Goal: Task Accomplishment & Management: Manage account settings

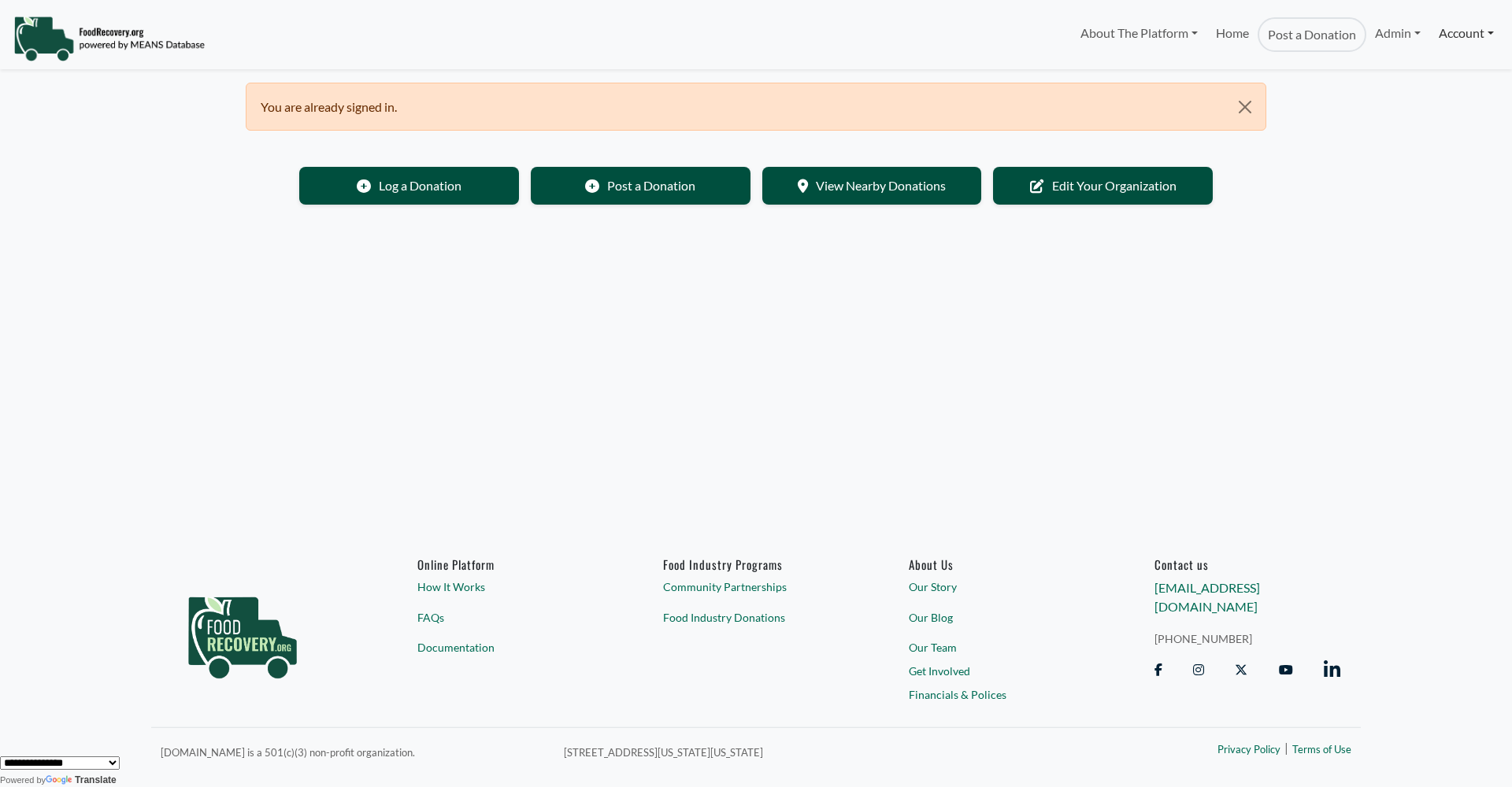
click at [1465, 32] on link "Account" at bounding box center [1465, 32] width 72 height 31
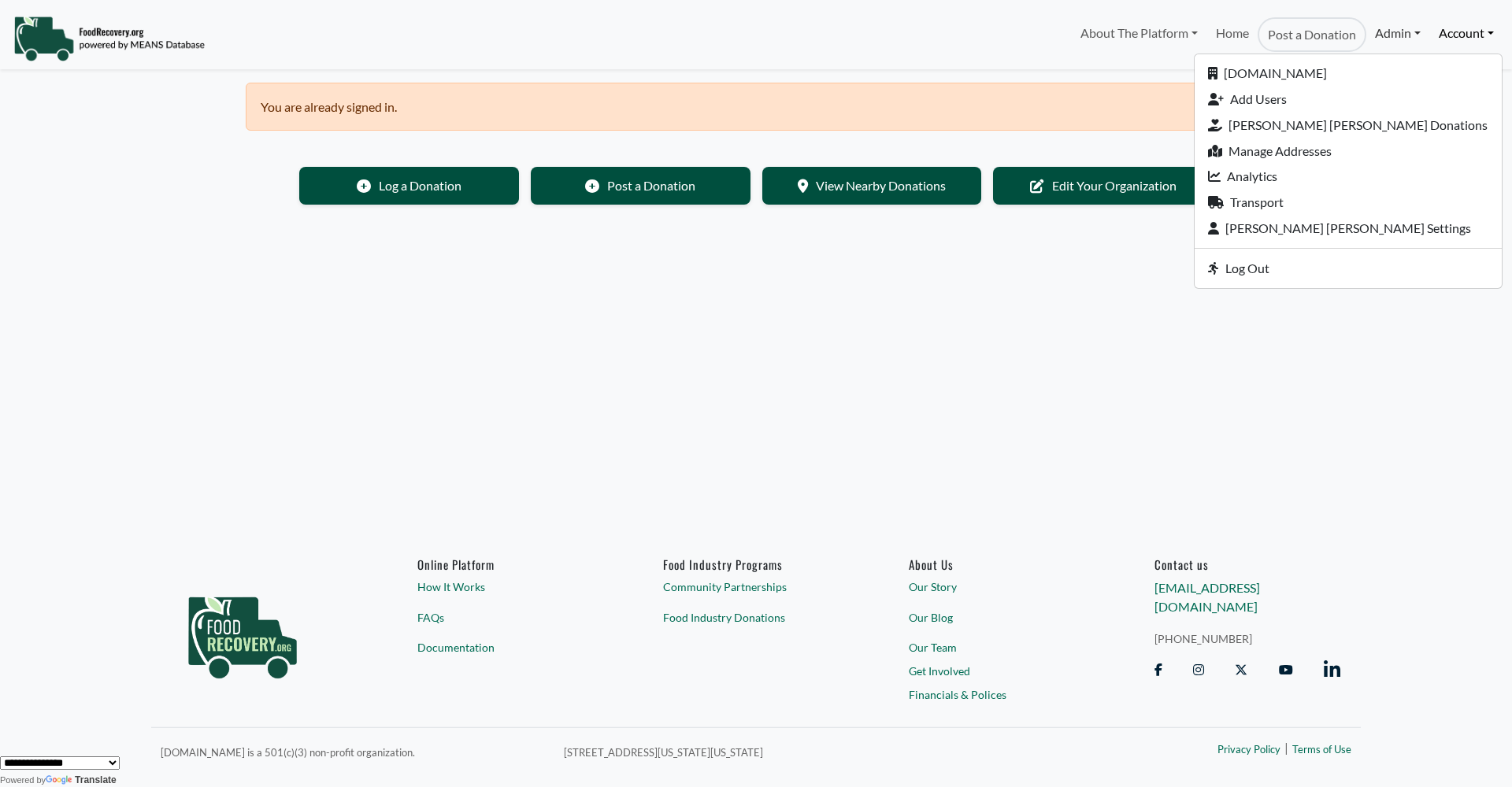
click at [1398, 36] on link "Admin" at bounding box center [1397, 32] width 63 height 31
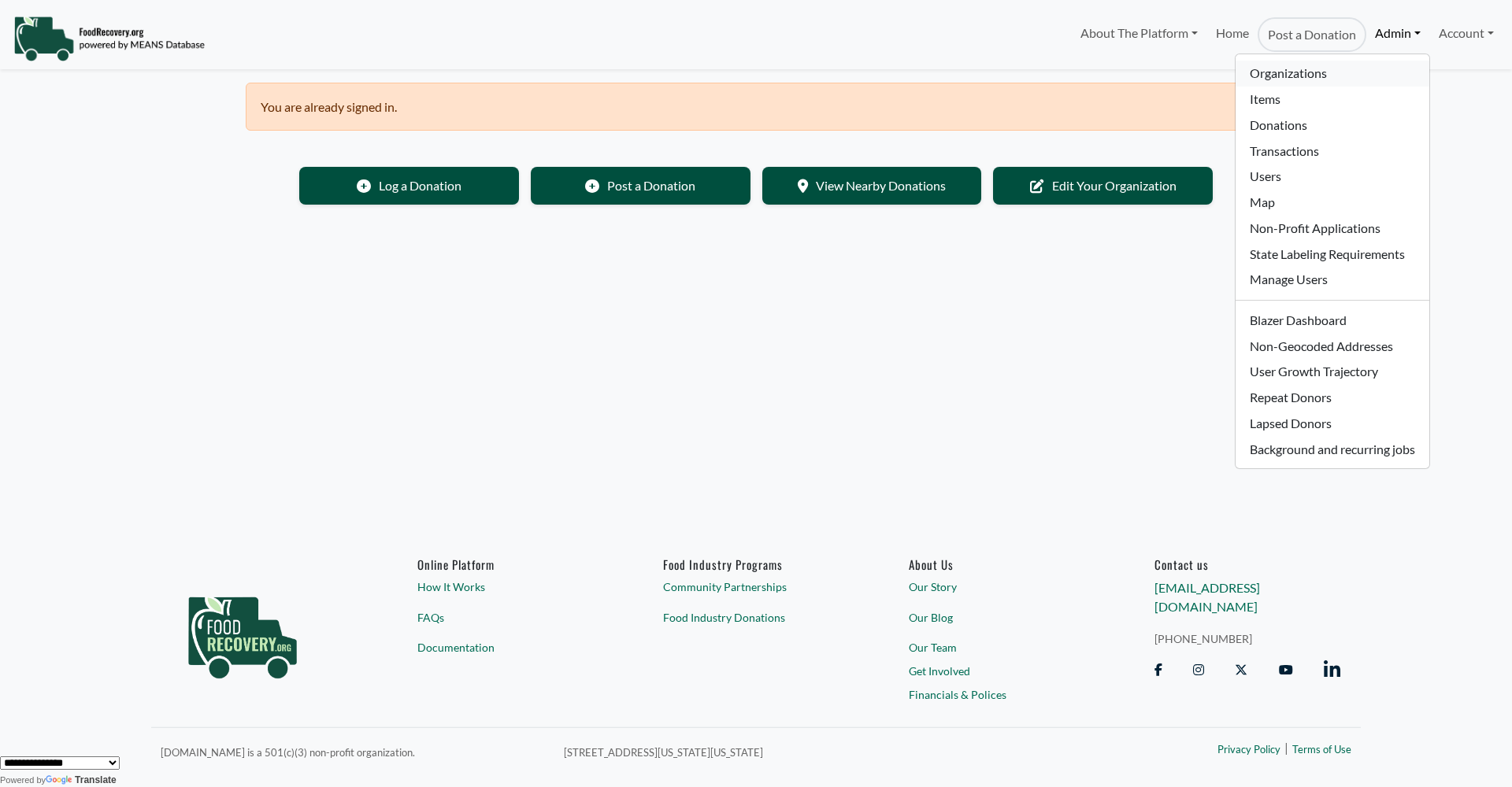
click at [1346, 72] on link "Organizations" at bounding box center [1331, 73] width 193 height 26
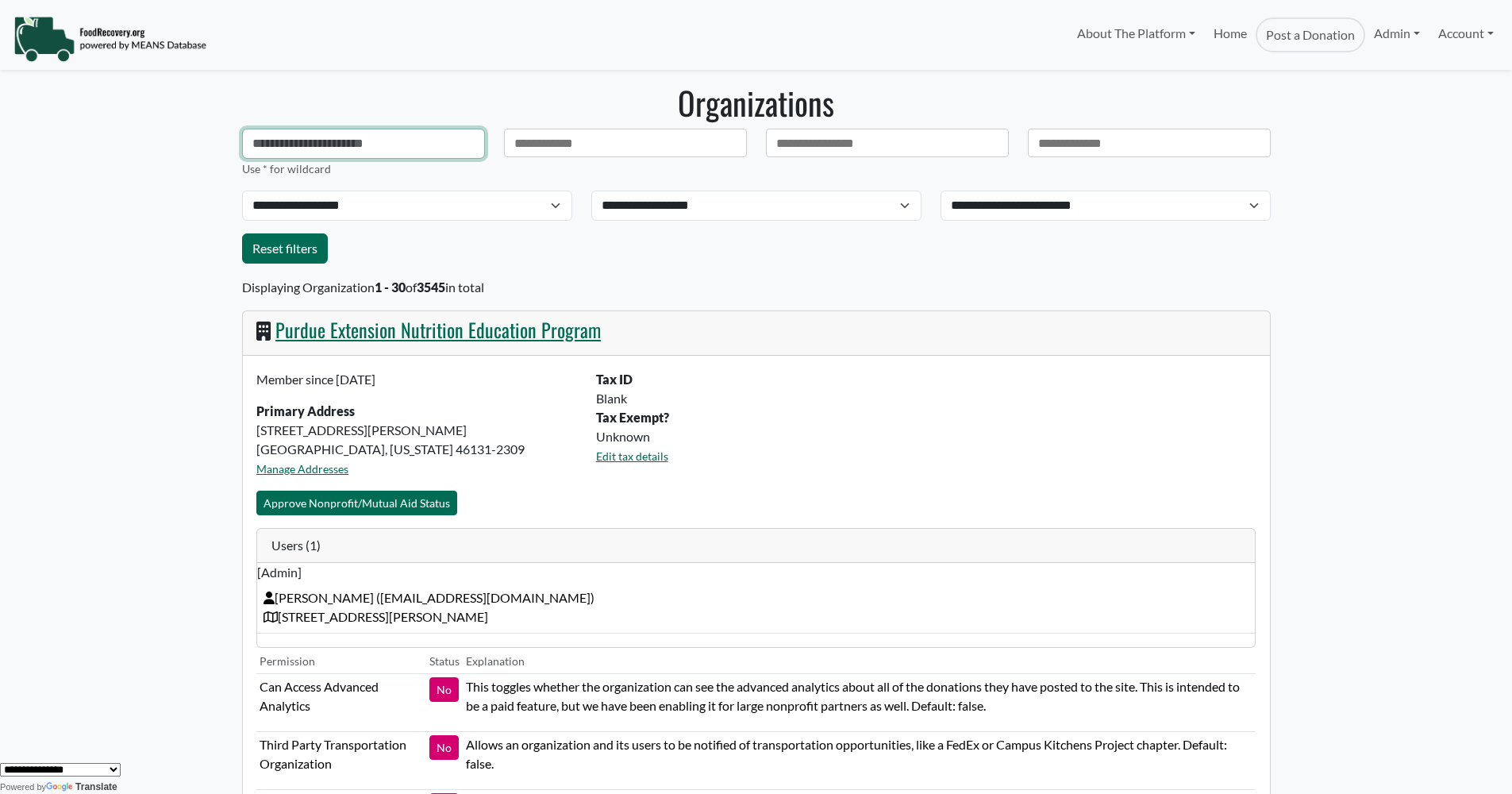
click at [287, 144] on input "text" at bounding box center [364, 143] width 243 height 30
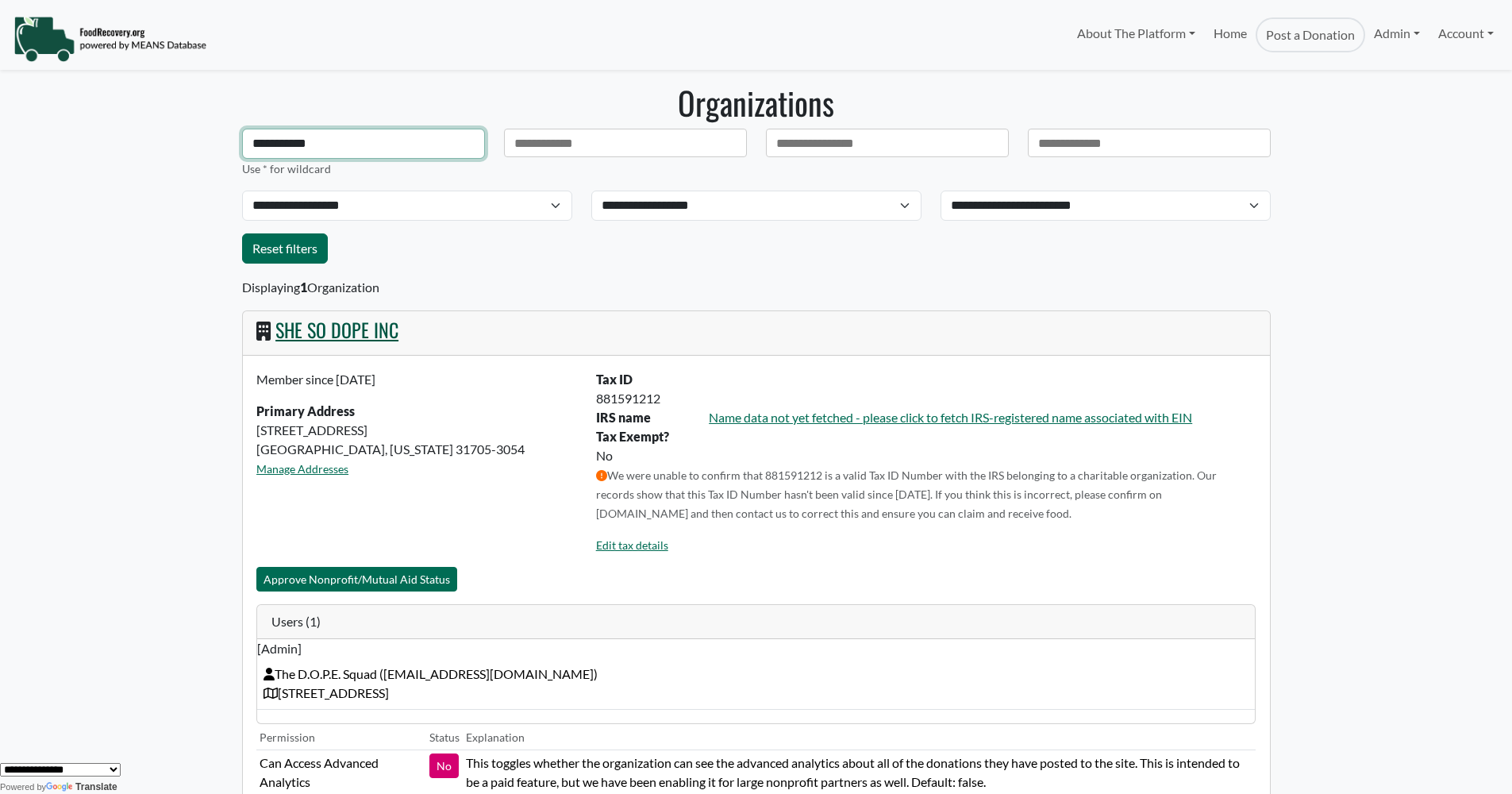
type input "**********"
click at [324, 335] on link "SHE SO DOPE INC" at bounding box center [337, 329] width 123 height 28
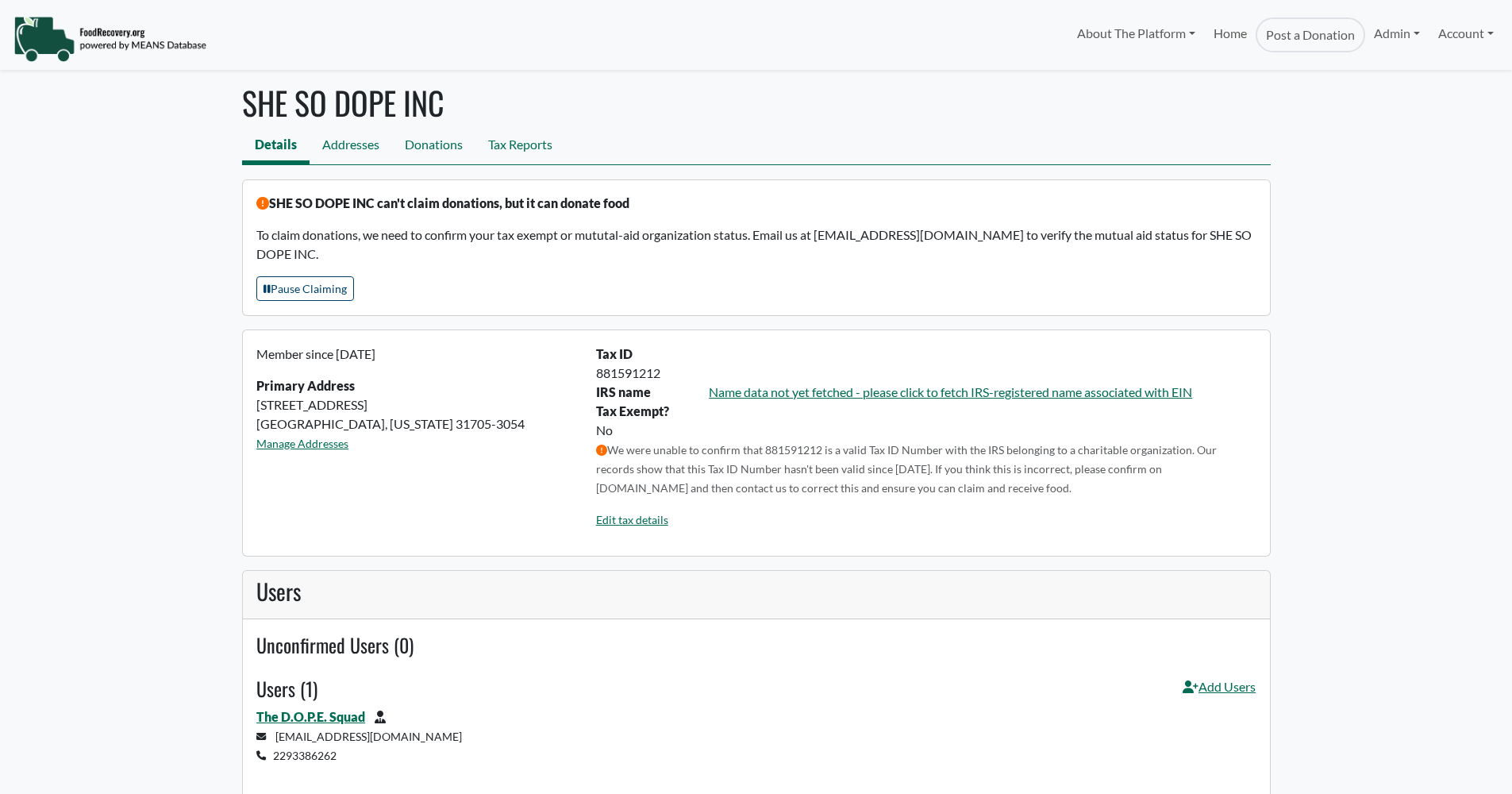
select select "Language Translate Widget"
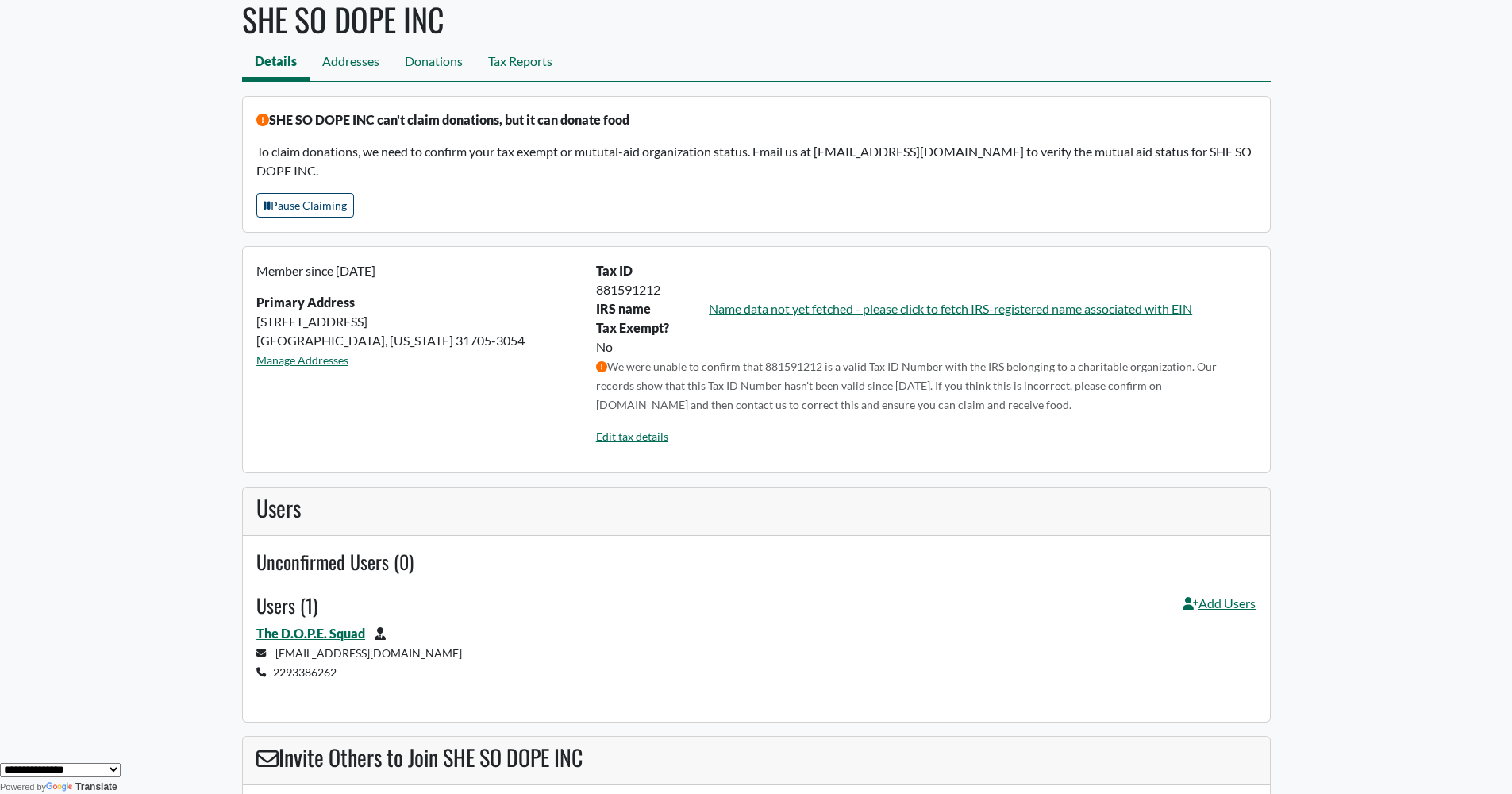
scroll to position [63, 0]
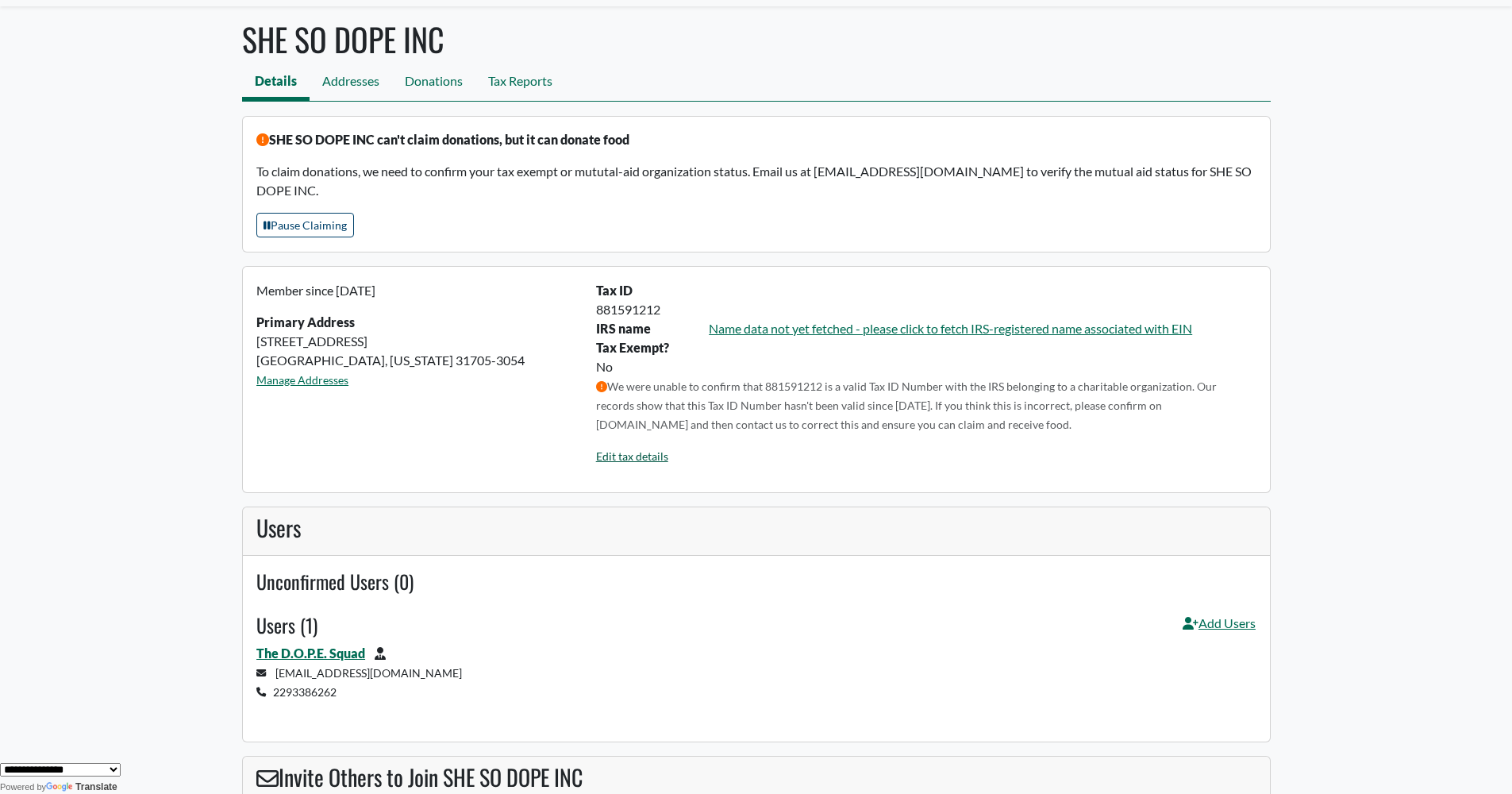
click at [628, 450] on link "Edit tax details" at bounding box center [632, 457] width 72 height 14
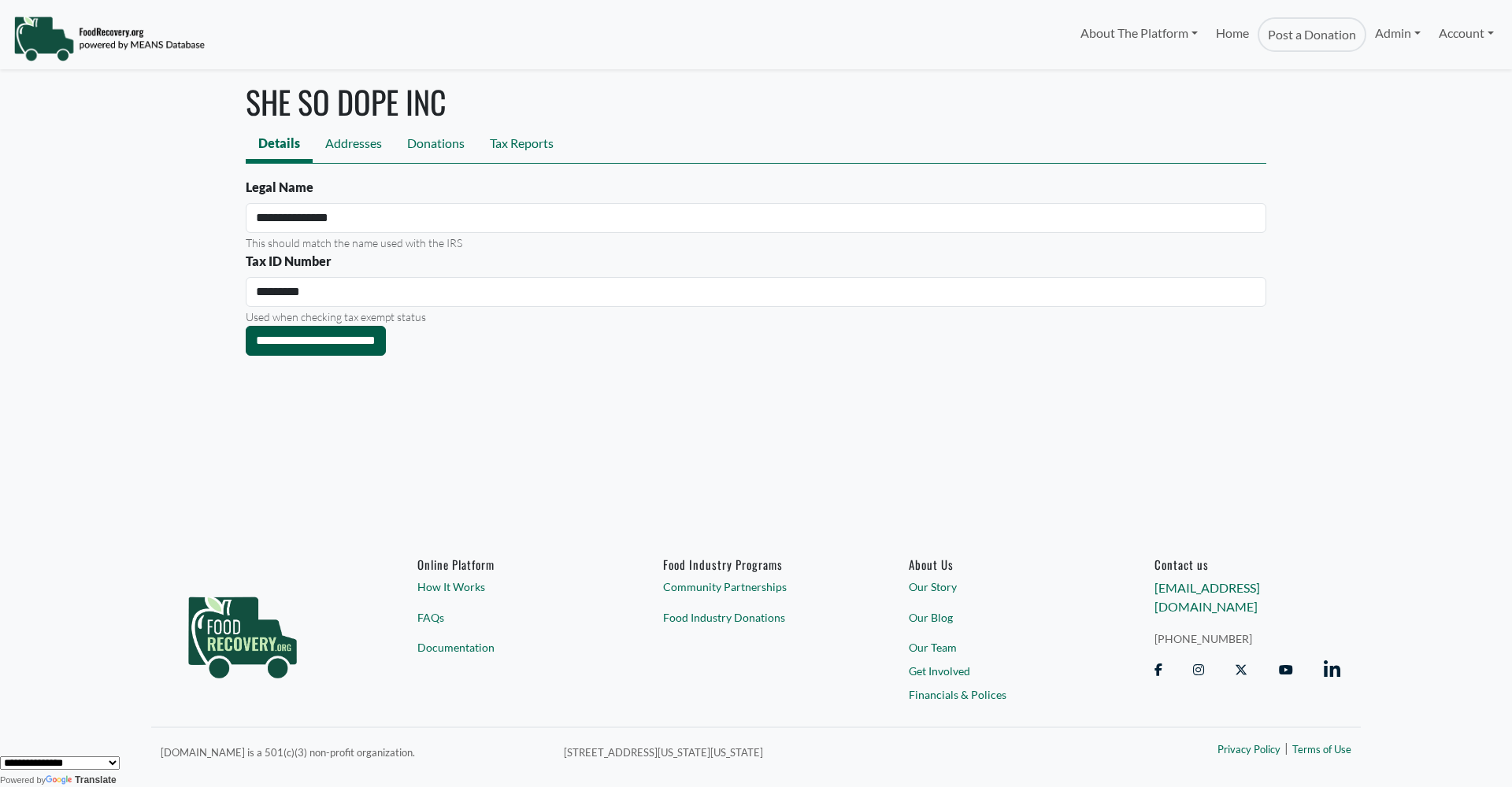
click at [361, 345] on input "**********" at bounding box center [315, 340] width 140 height 30
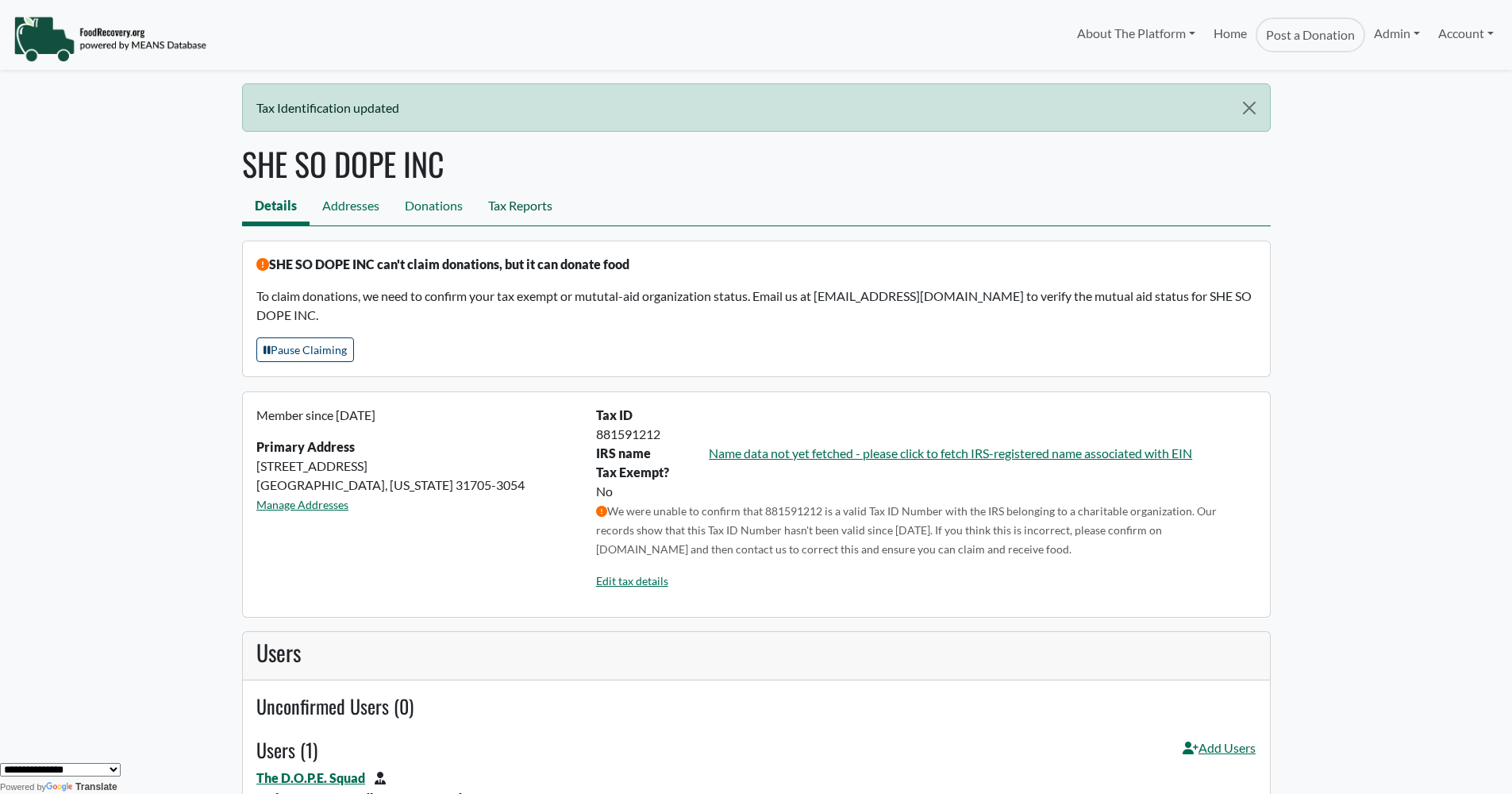
click at [527, 206] on link "Tax Reports" at bounding box center [520, 208] width 90 height 36
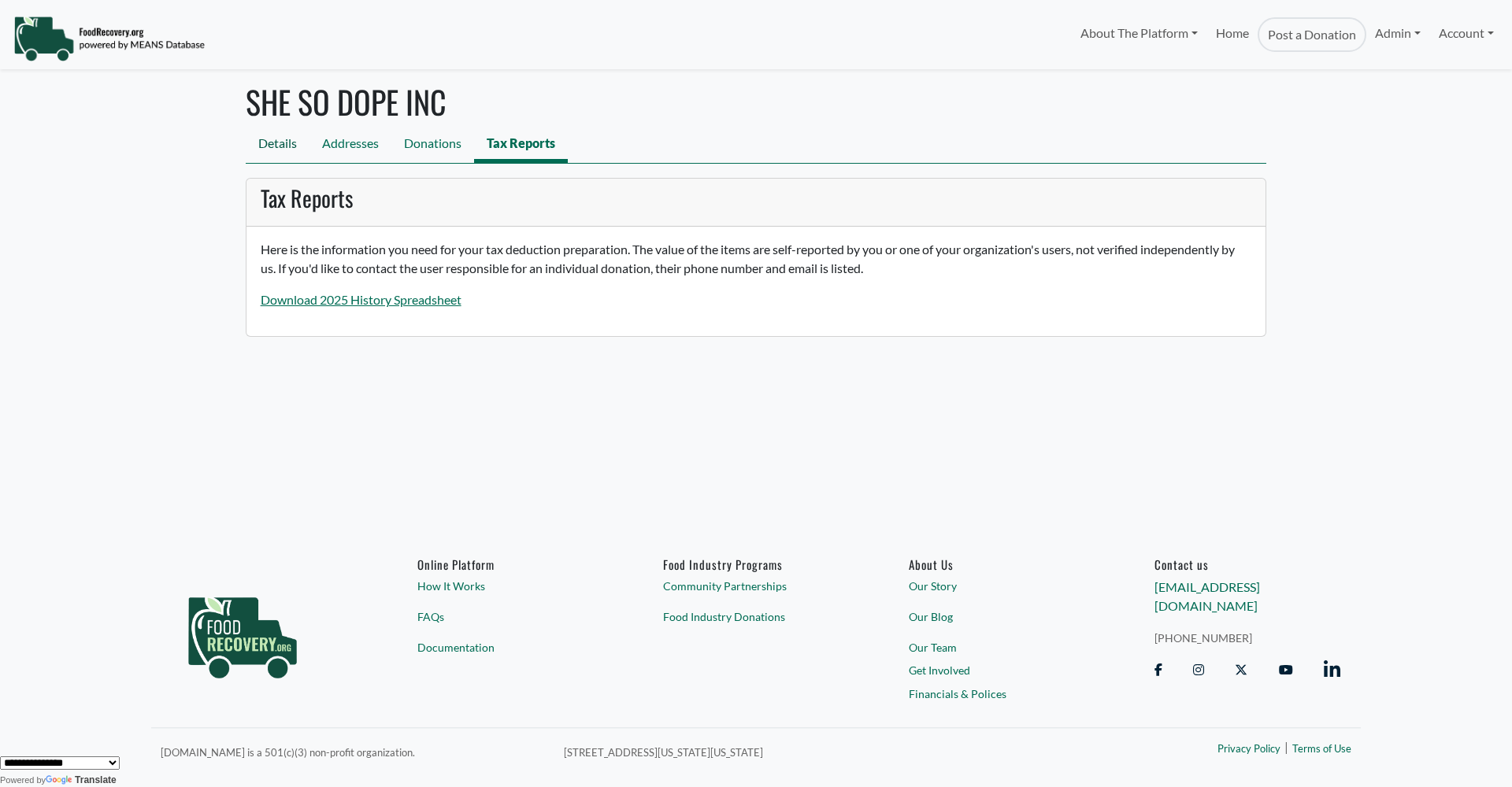
click at [283, 143] on link "Details" at bounding box center [277, 145] width 64 height 36
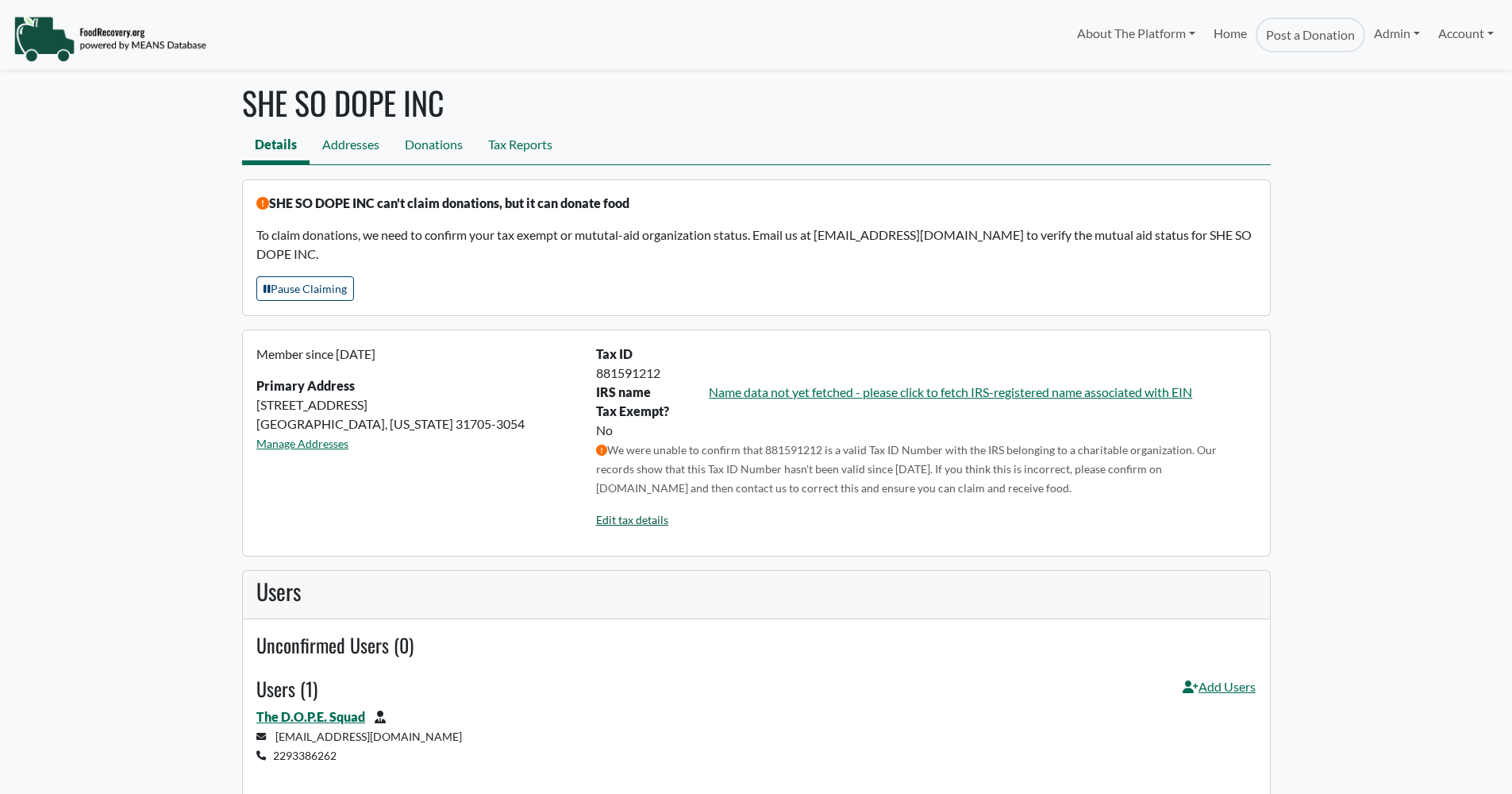
click at [632, 513] on link "Edit tax details" at bounding box center [632, 520] width 72 height 14
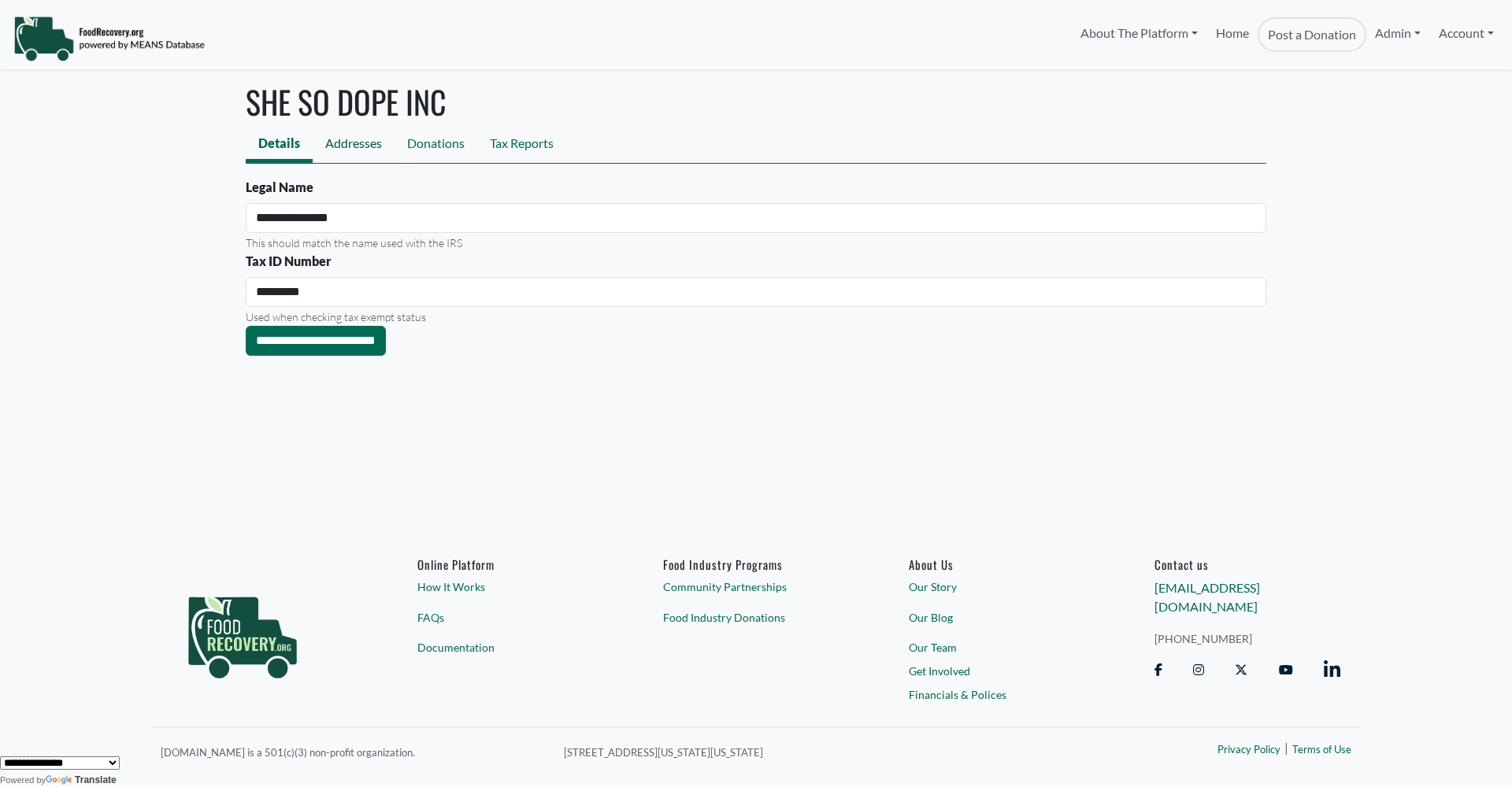
click at [358, 144] on link "Addresses" at bounding box center [353, 145] width 82 height 36
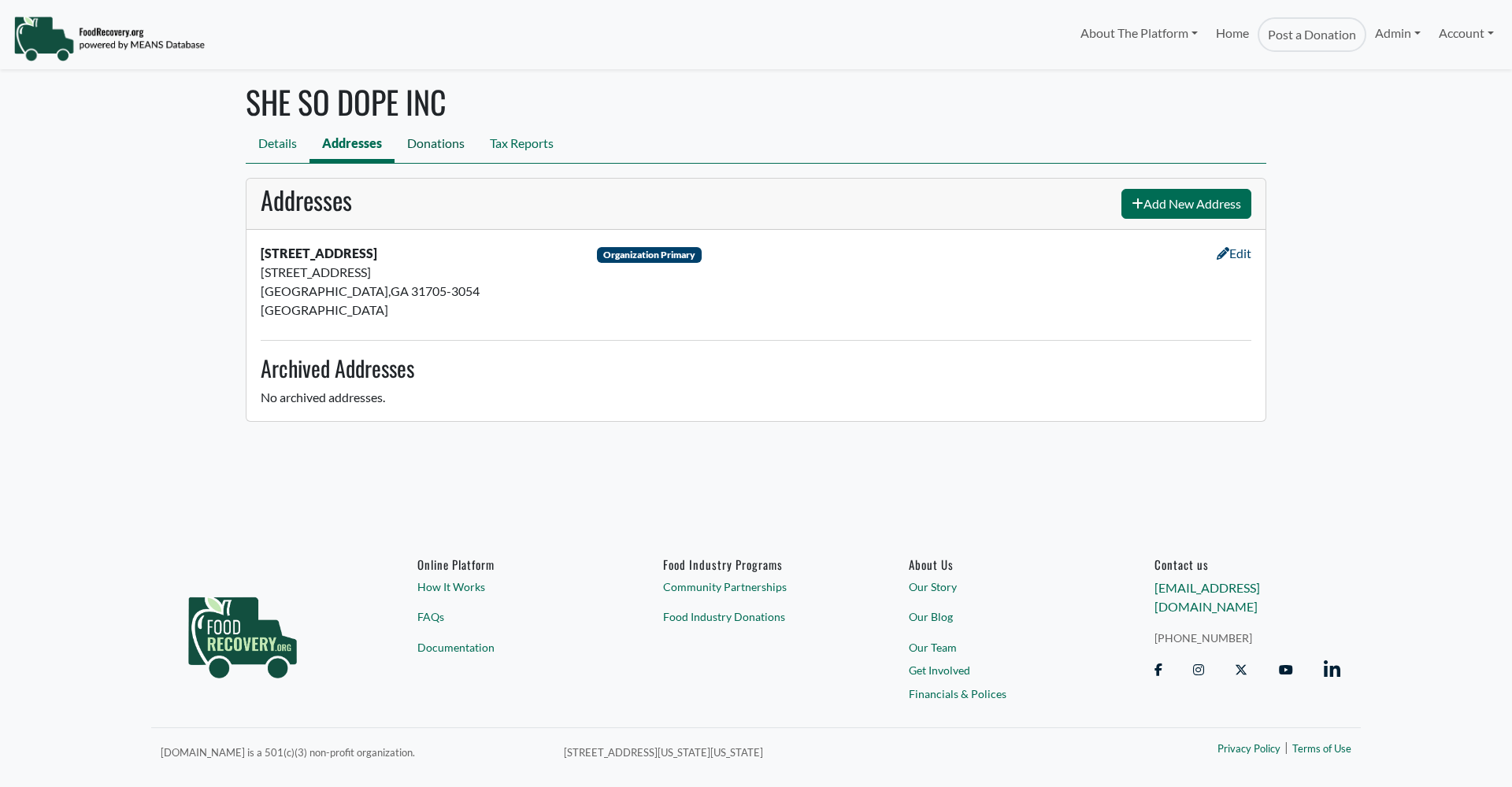
click at [426, 139] on link "Donations" at bounding box center [435, 145] width 82 height 36
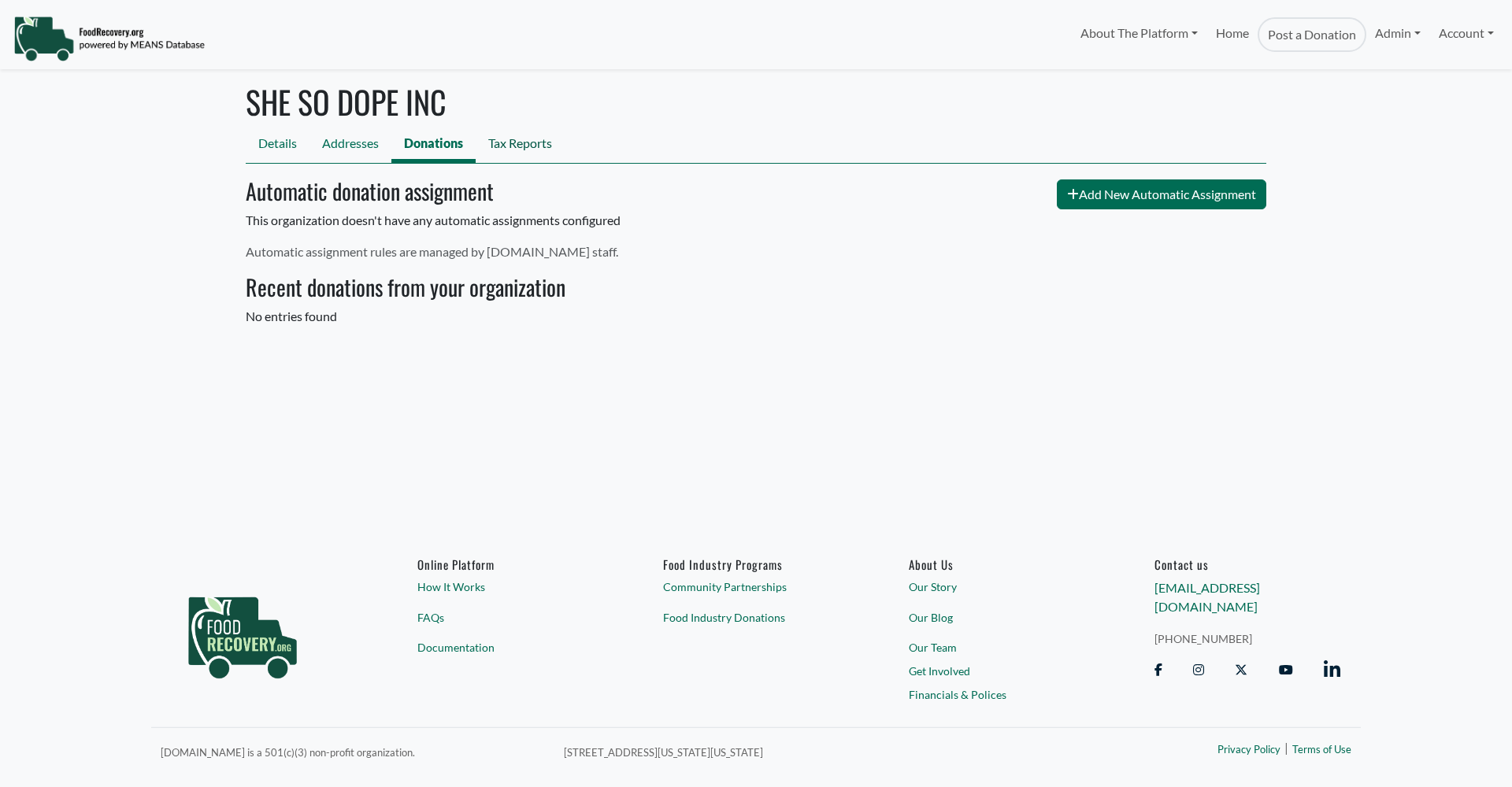
click at [528, 143] on link "Tax Reports" at bounding box center [520, 145] width 89 height 36
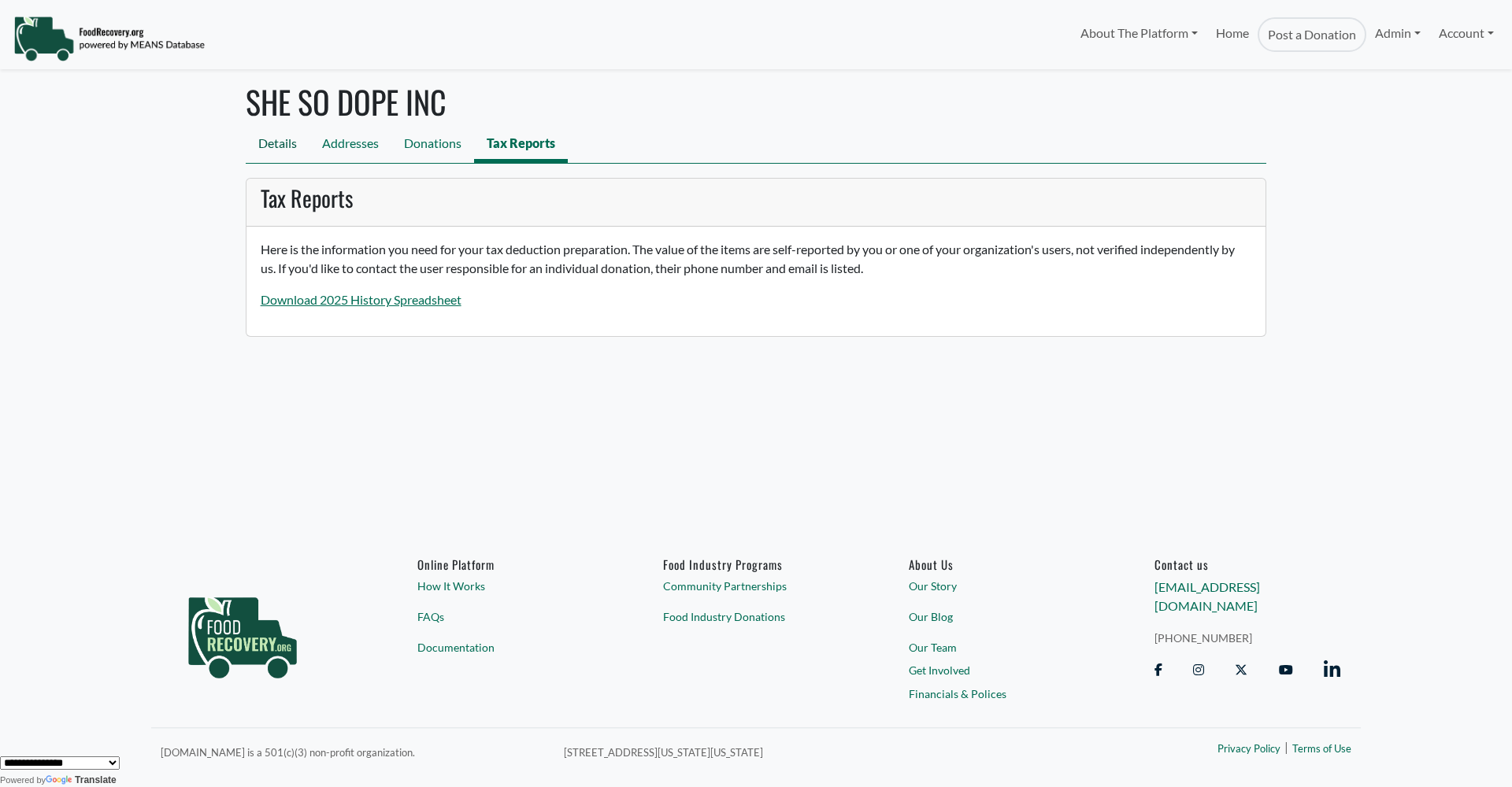
click at [278, 143] on link "Details" at bounding box center [277, 145] width 64 height 36
click at [287, 141] on link "Details" at bounding box center [277, 145] width 64 height 36
click at [285, 145] on link "Details" at bounding box center [277, 145] width 64 height 36
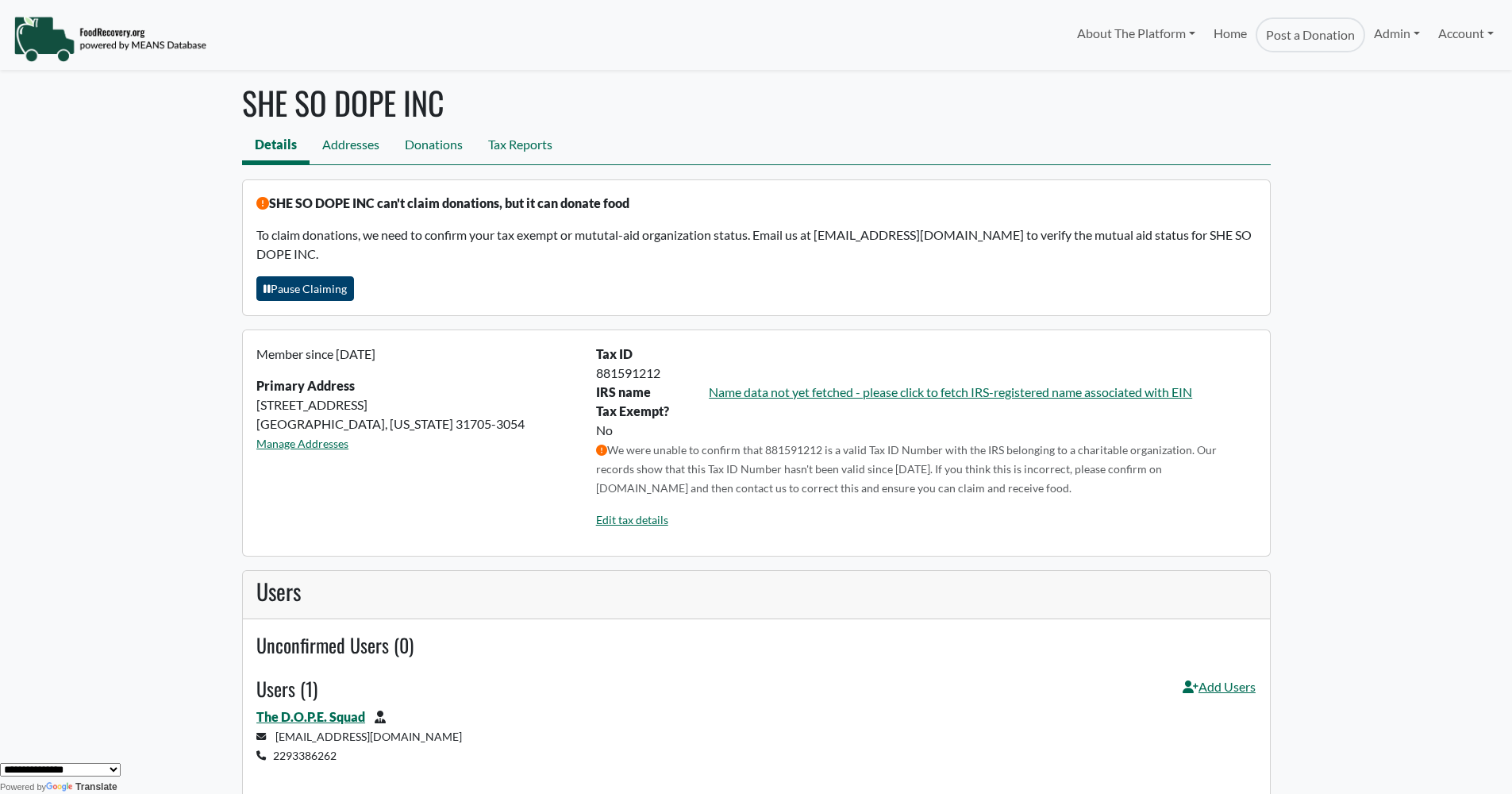
click at [322, 277] on button "Pause Claiming" at bounding box center [305, 289] width 98 height 25
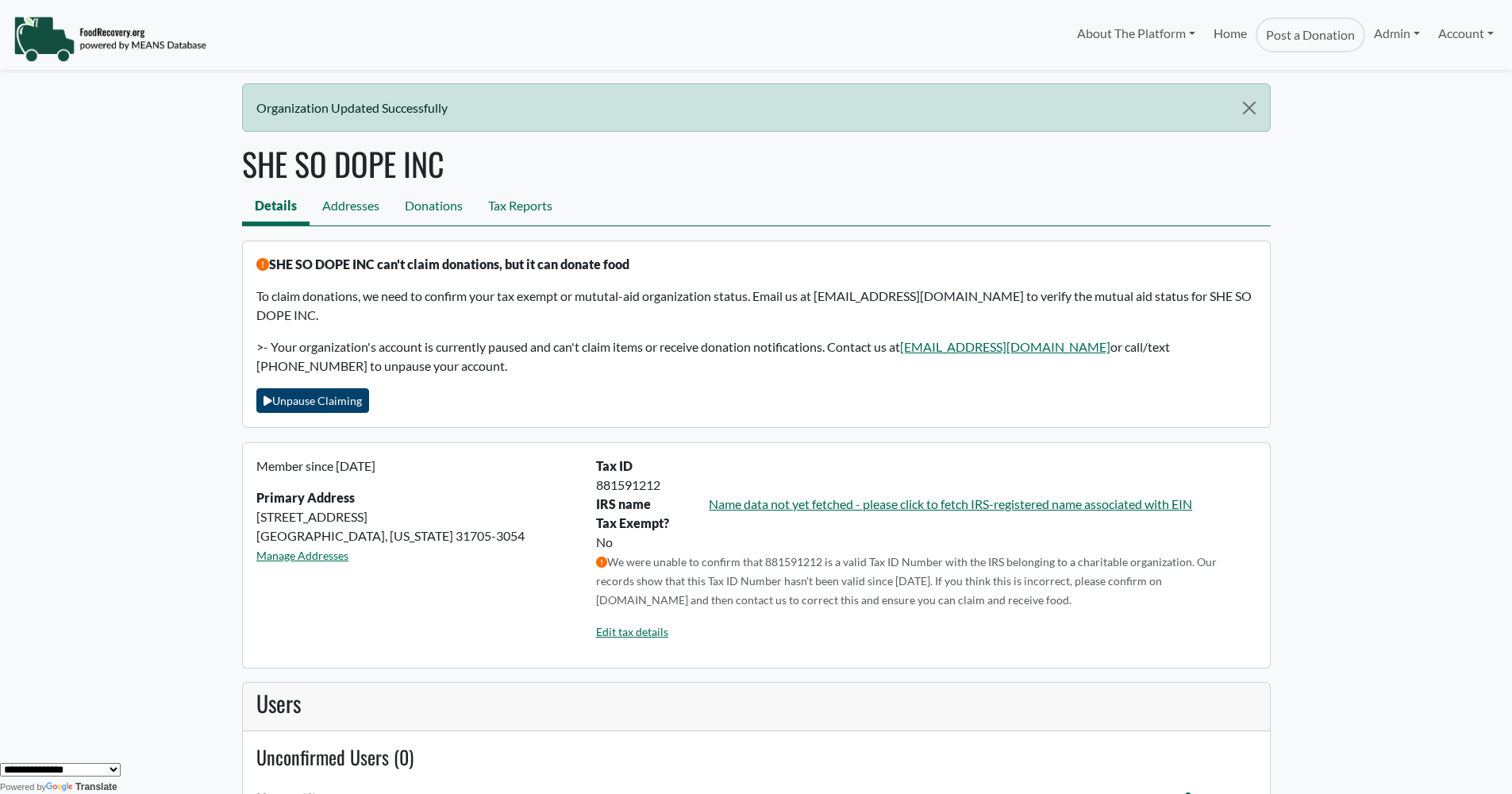
click at [339, 388] on button "Unpause Claiming" at bounding box center [313, 400] width 113 height 25
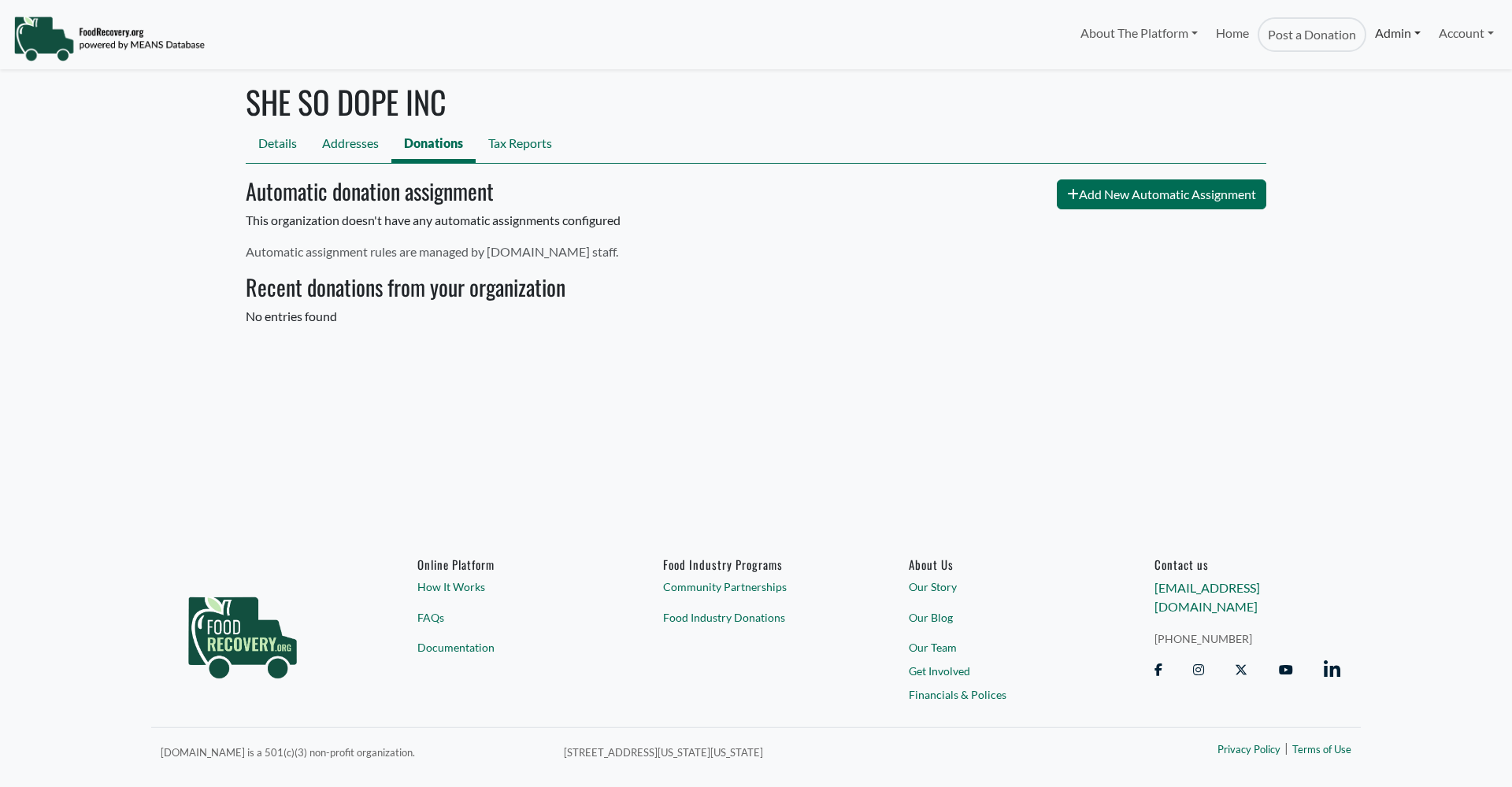
click at [1394, 37] on link "Admin" at bounding box center [1397, 32] width 63 height 31
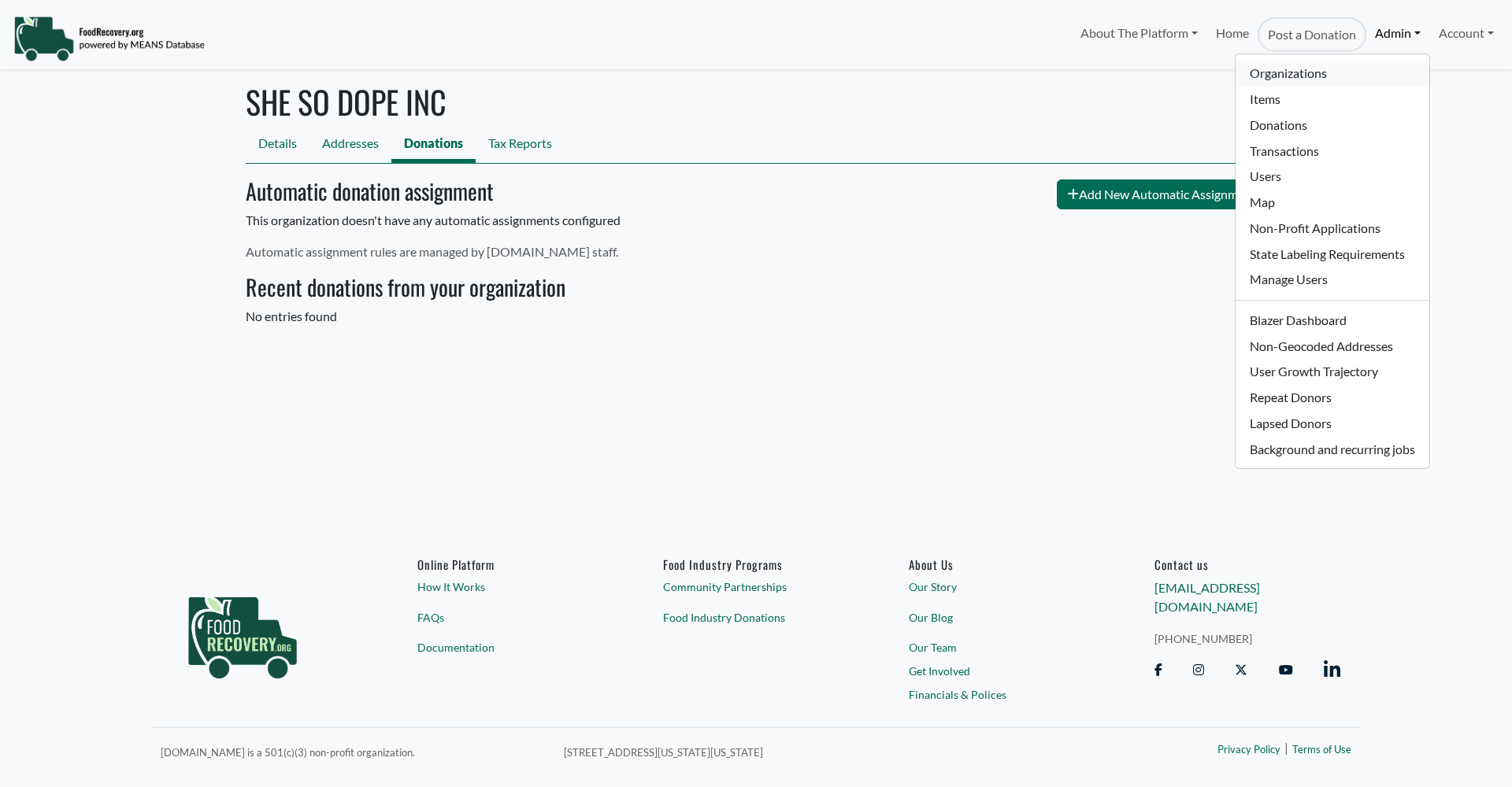
click at [1324, 72] on link "Organizations" at bounding box center [1331, 73] width 193 height 26
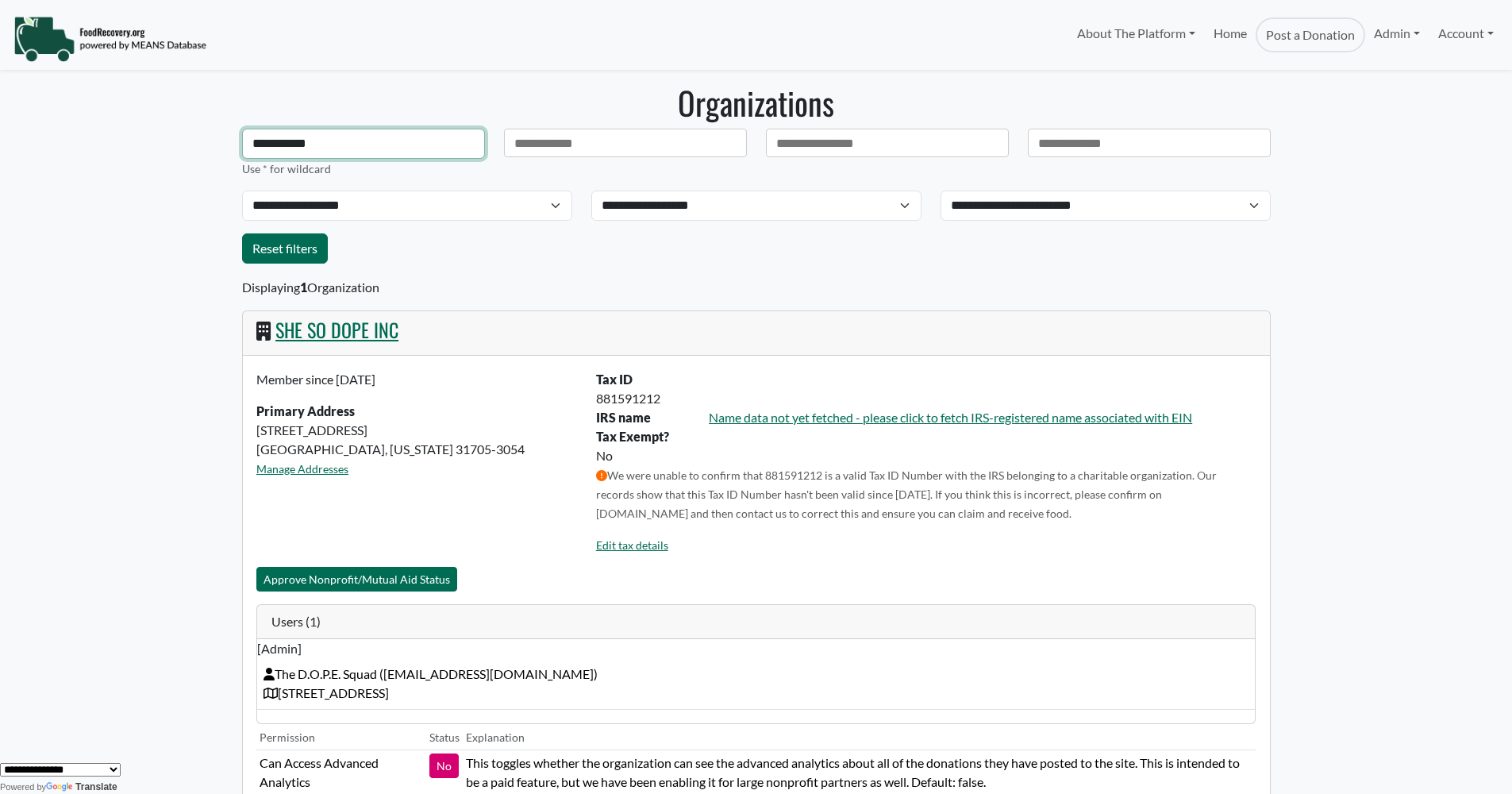
click at [333, 148] on input "**********" at bounding box center [364, 143] width 243 height 30
click at [439, 582] on button "Approve Nonprofit/Mutual Aid Status" at bounding box center [356, 579] width 201 height 25
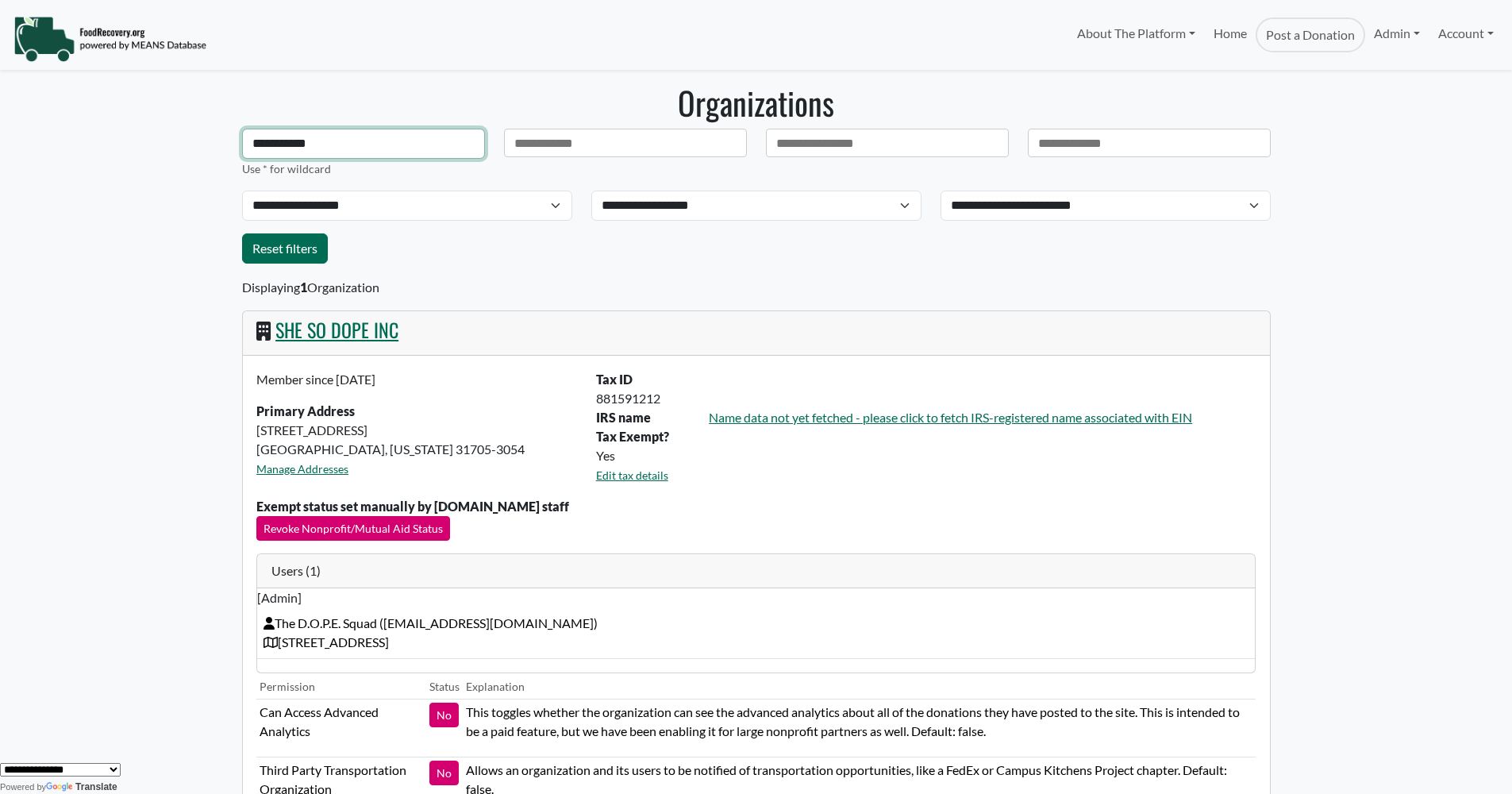
drag, startPoint x: 331, startPoint y: 146, endPoint x: 239, endPoint y: 147, distance: 92.0
click at [239, 147] on div "**********" at bounding box center [364, 152] width 262 height 49
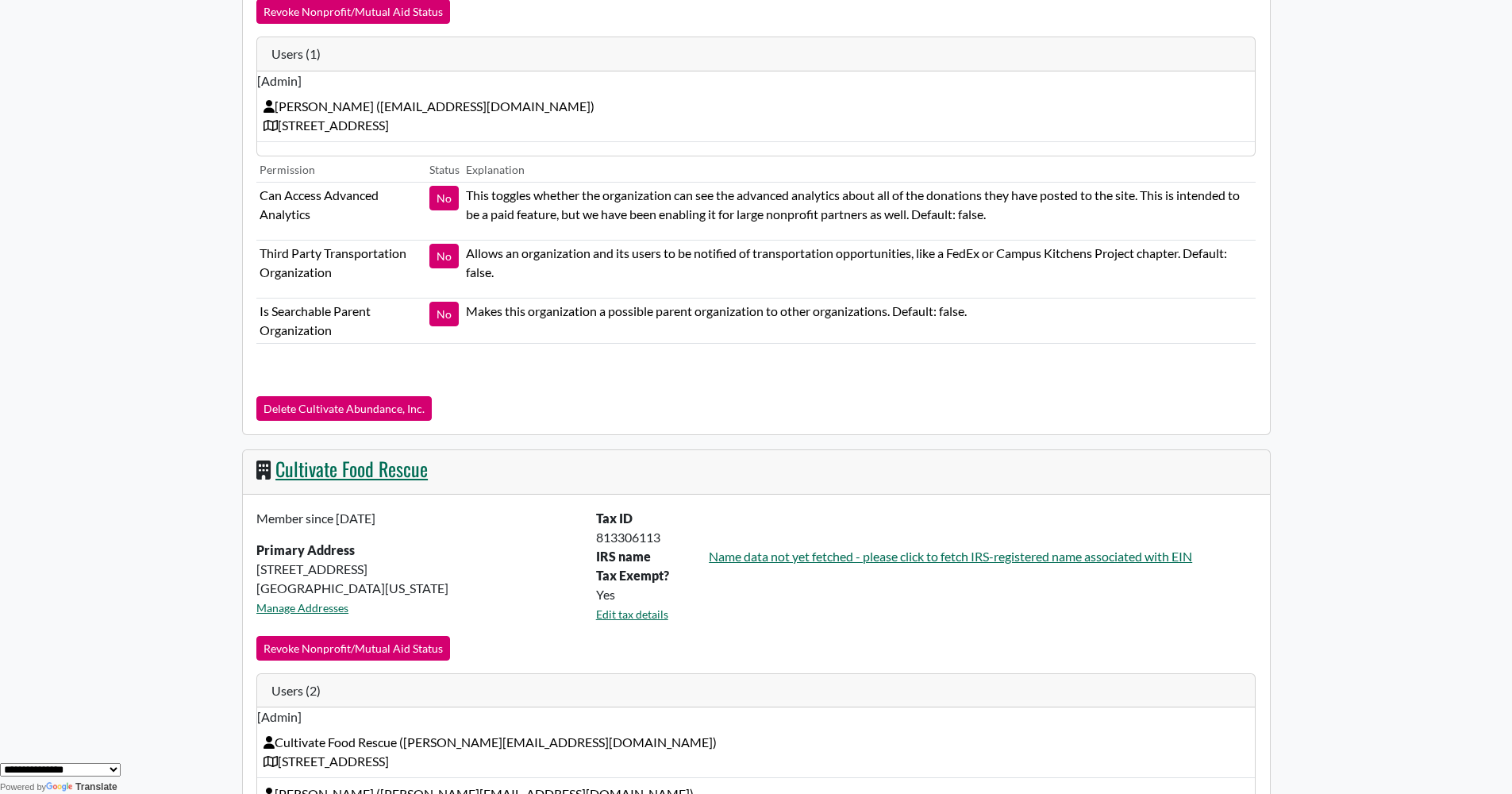
scroll to position [562, 0]
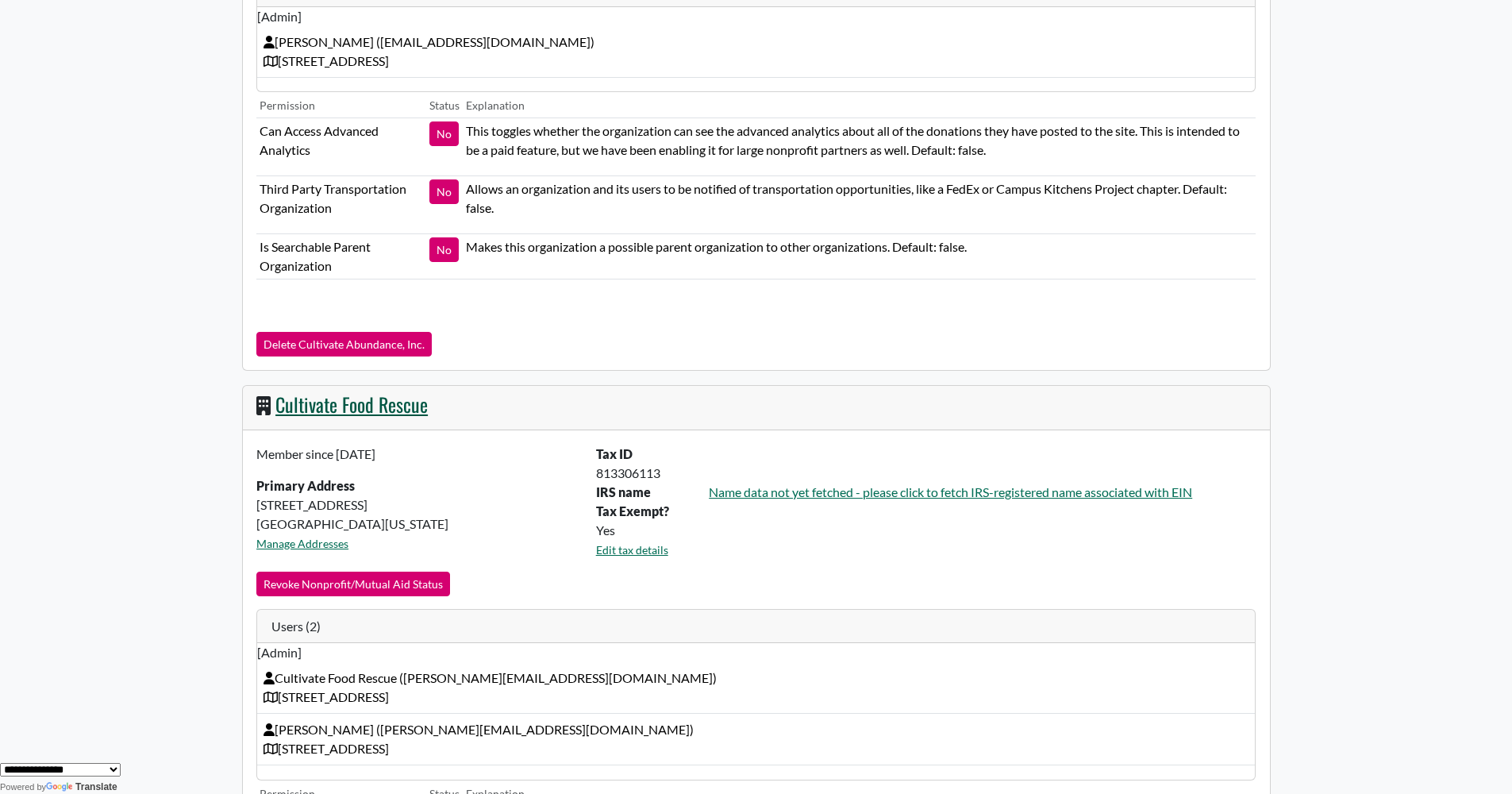
type input "**********"
click at [348, 413] on div "Cultivate Food Rescue" at bounding box center [756, 408] width 1027 height 45
click at [375, 416] on link "Cultivate Food Rescue" at bounding box center [352, 403] width 152 height 28
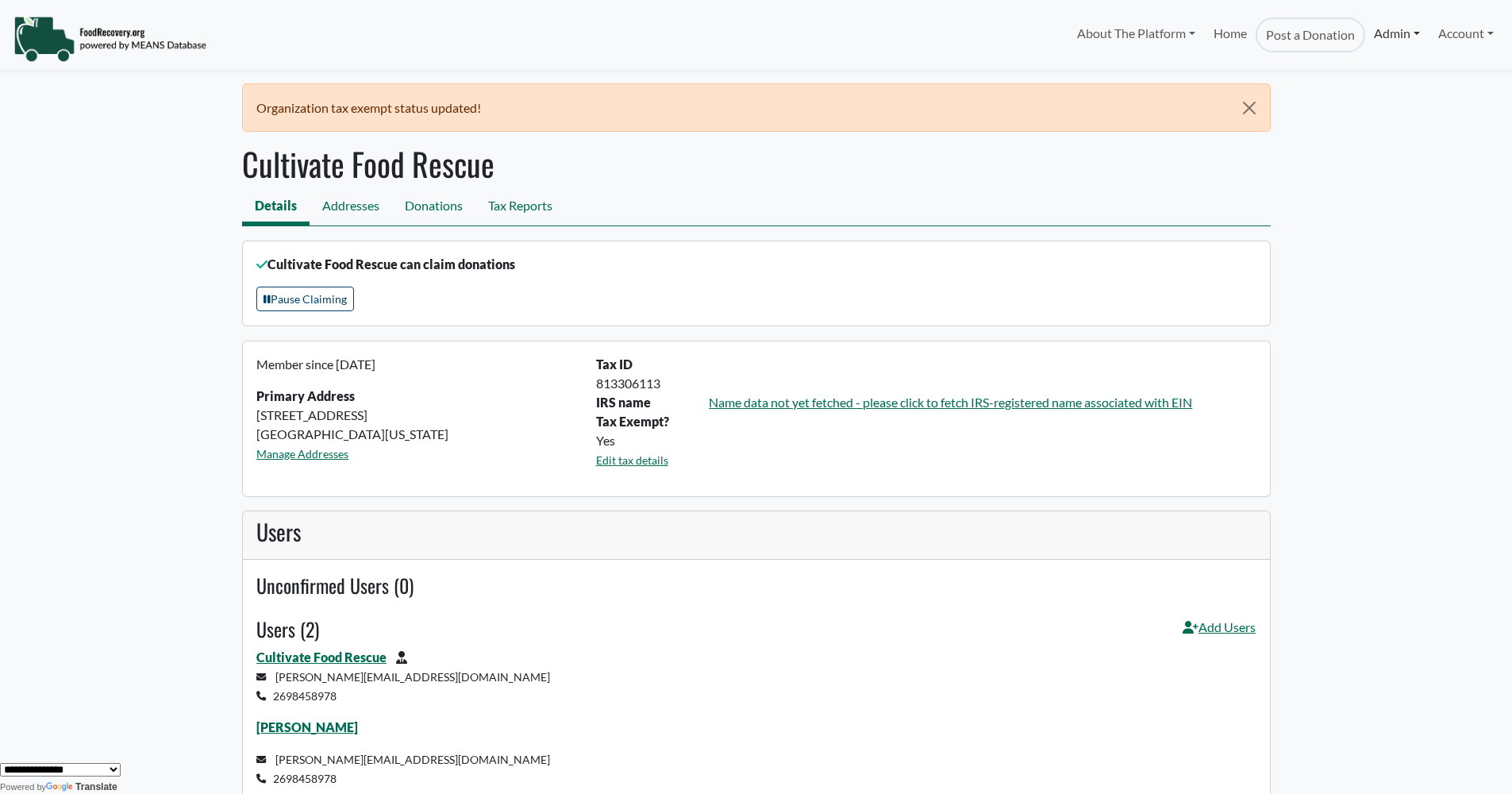
click at [1375, 38] on link "Admin" at bounding box center [1396, 33] width 63 height 32
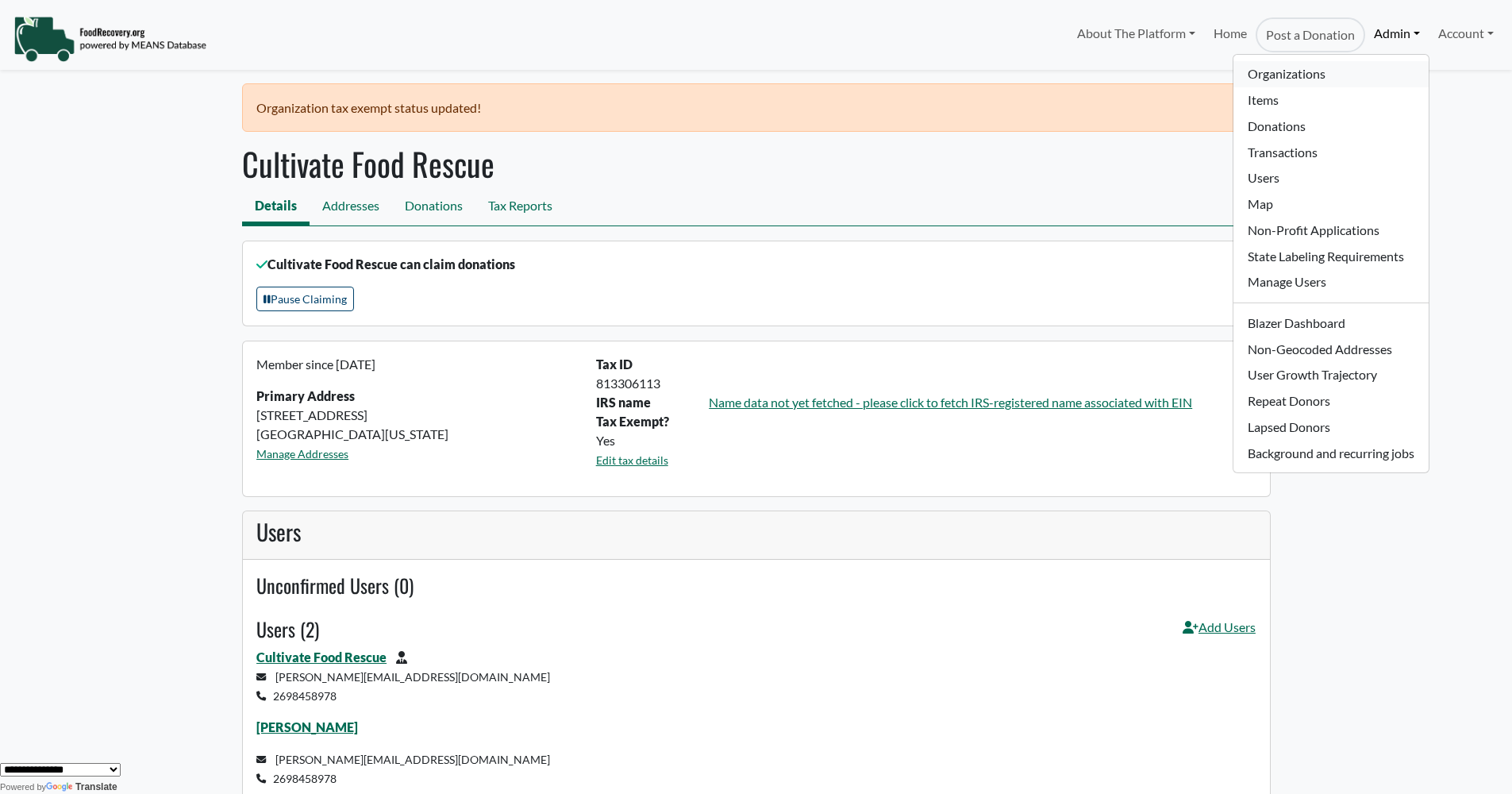
click at [1352, 71] on link "Organizations" at bounding box center [1330, 74] width 194 height 27
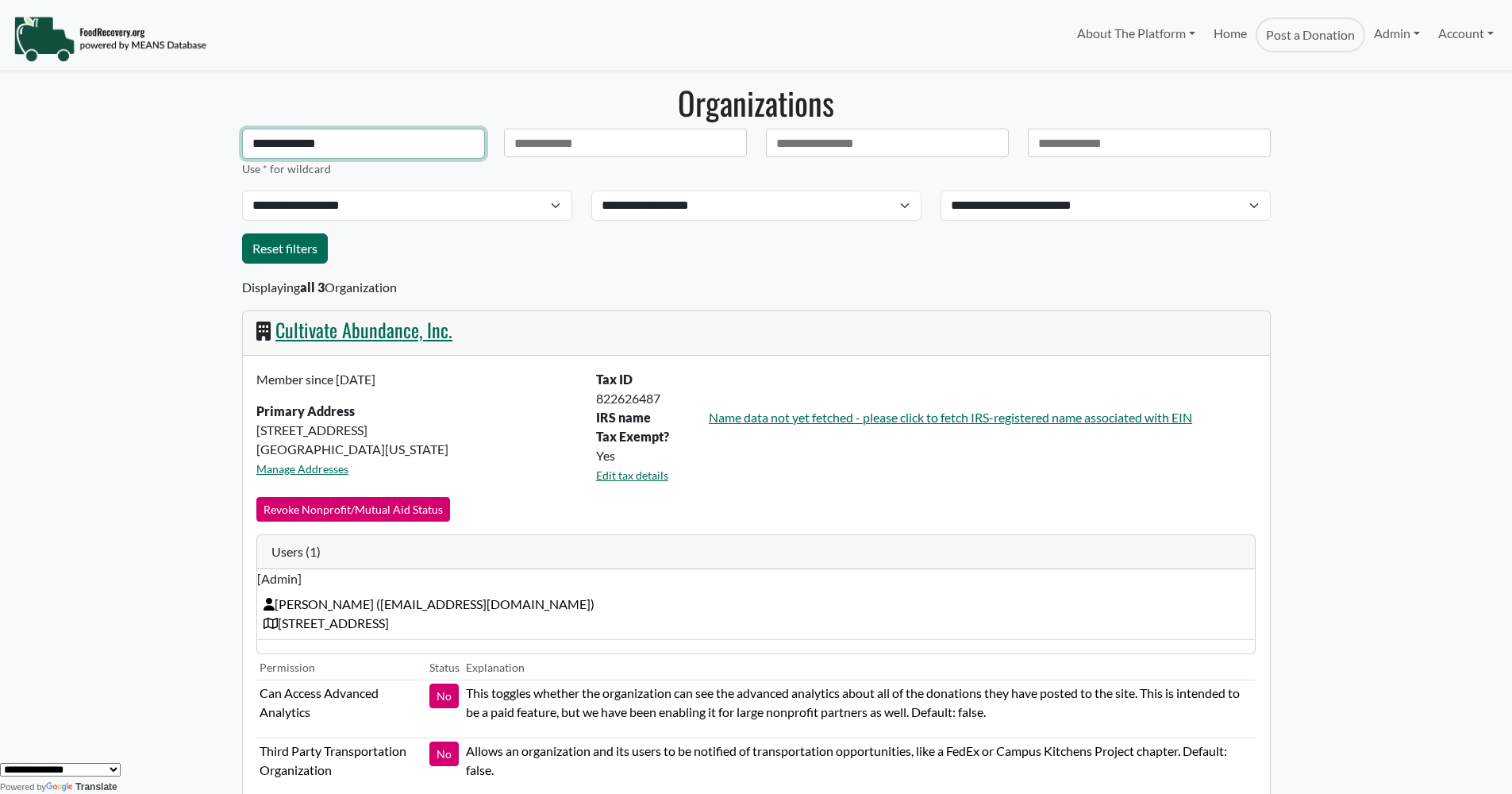
drag, startPoint x: 340, startPoint y: 152, endPoint x: 231, endPoint y: 140, distance: 109.7
click at [231, 140] on body "About The Platform How It Works FAQs Documentation Home Post a Donation Admin O…" at bounding box center [756, 397] width 1512 height 794
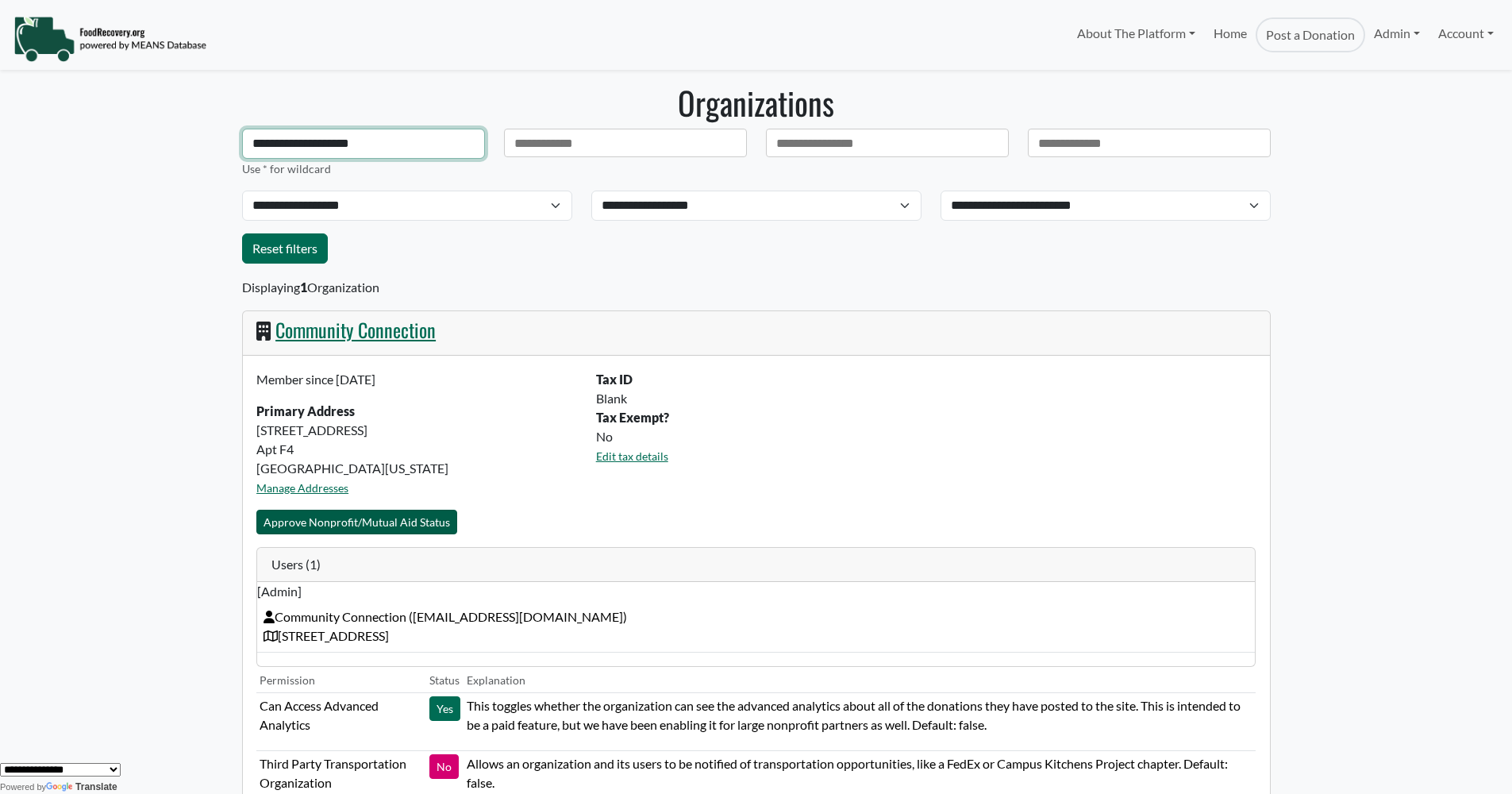
type input "**********"
click at [337, 519] on div "Member since [DATE] Primary Address [STREET_ADDRESS][US_STATE] Manage Addresses…" at bounding box center [756, 650] width 1027 height 589
click at [341, 528] on button "Approve Nonprofit/Mutual Aid Status" at bounding box center [356, 522] width 201 height 25
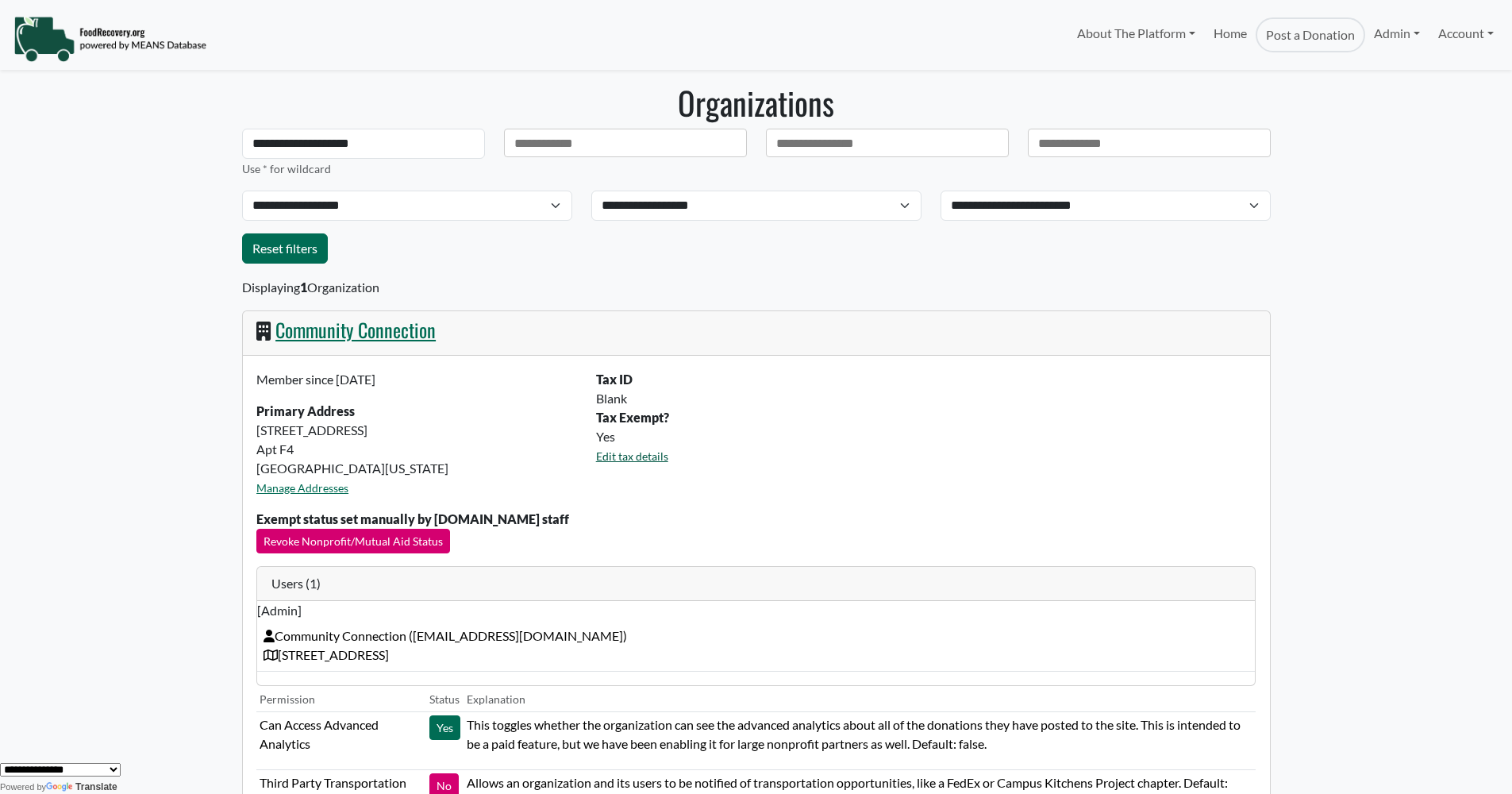
click at [628, 458] on link "Edit tax details" at bounding box center [632, 457] width 72 height 14
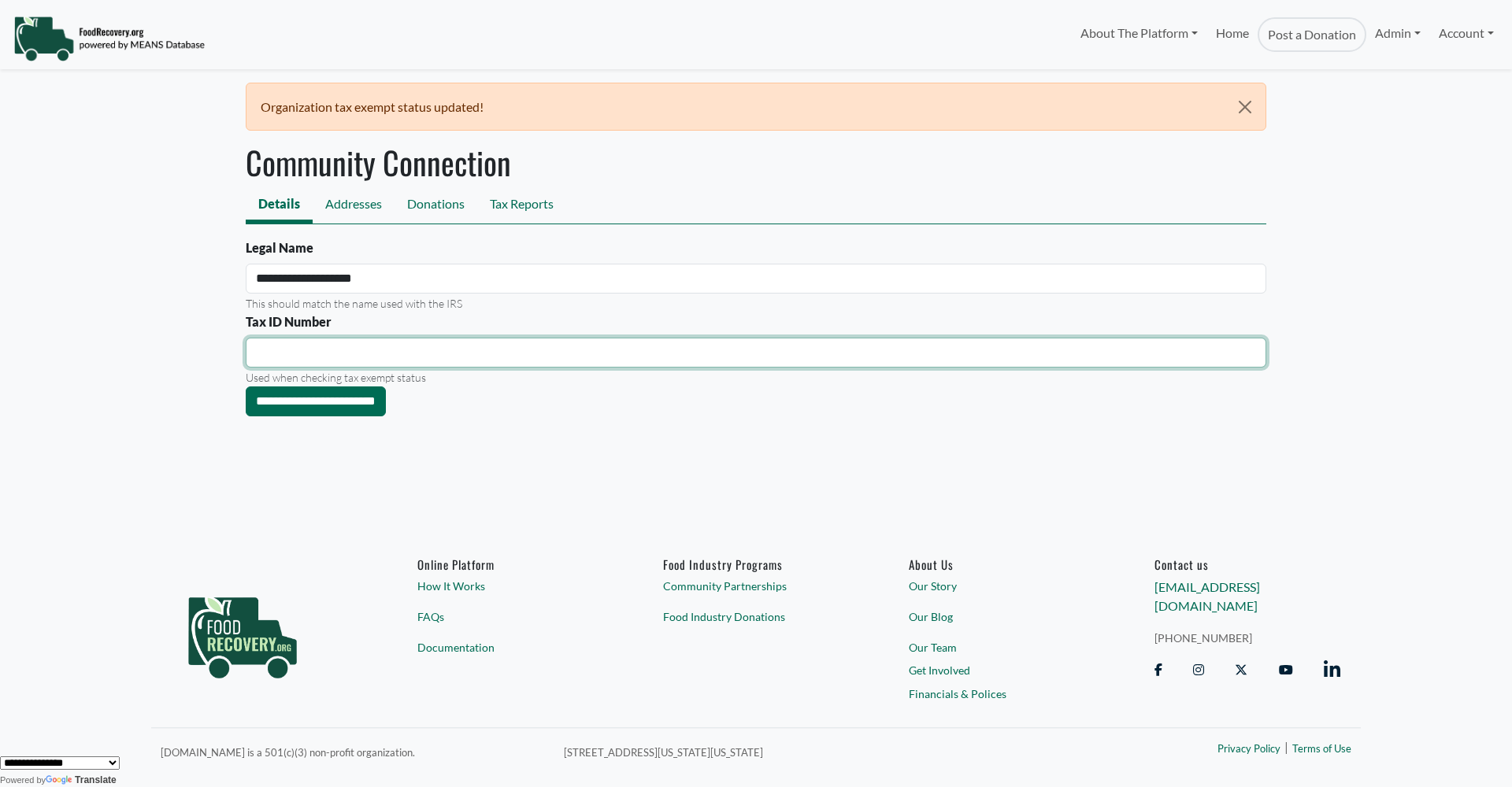
click at [346, 347] on input "Tax ID Number" at bounding box center [755, 352] width 1020 height 30
type input "*********"
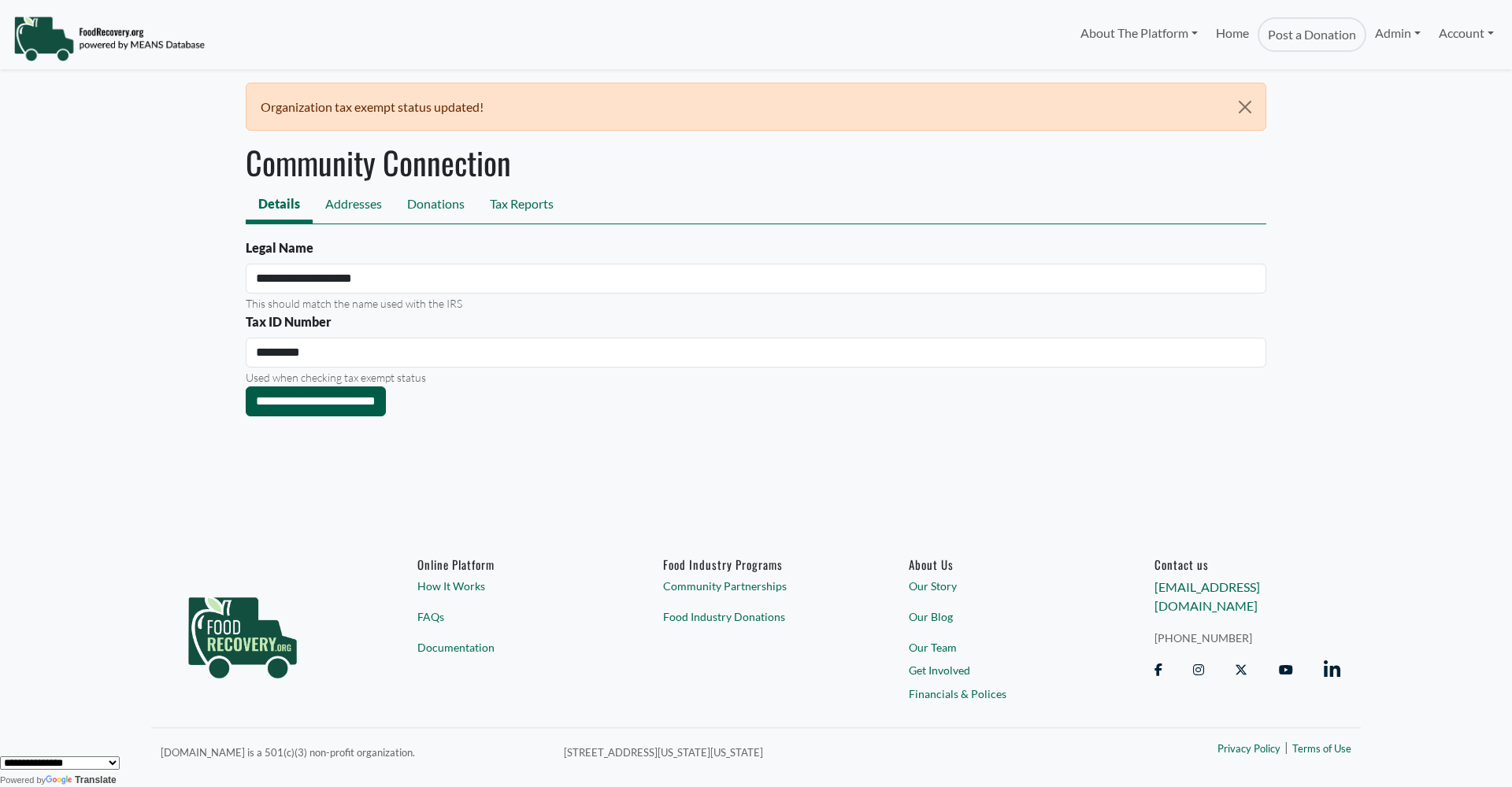
click at [329, 401] on input "**********" at bounding box center [315, 401] width 140 height 30
